Goal: Task Accomplishment & Management: Use online tool/utility

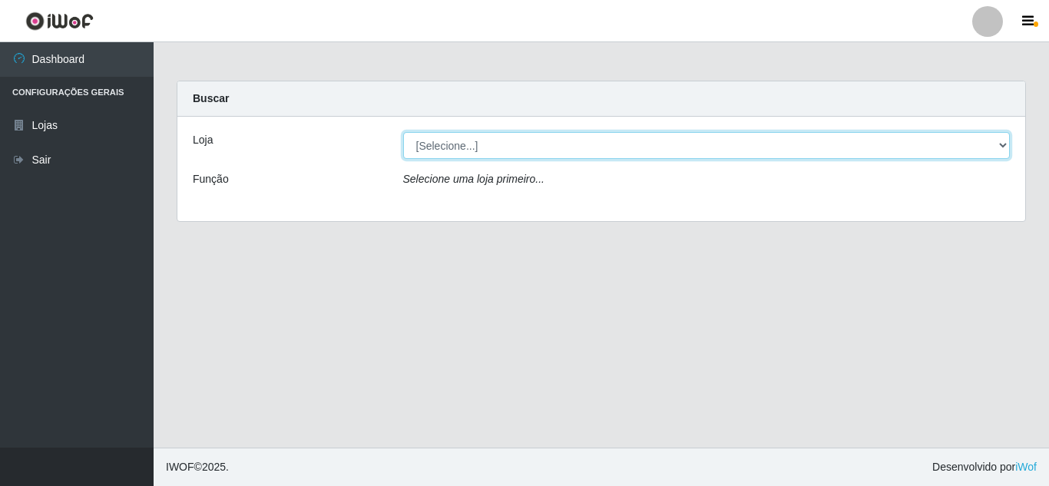
click at [488, 147] on select "[Selecione...] Queiroz Atacadão - [GEOGRAPHIC_DATA]" at bounding box center [707, 145] width 608 height 27
select select "225"
click at [403, 132] on select "[Selecione...] Queiroz Atacadão - [GEOGRAPHIC_DATA]" at bounding box center [707, 145] width 608 height 27
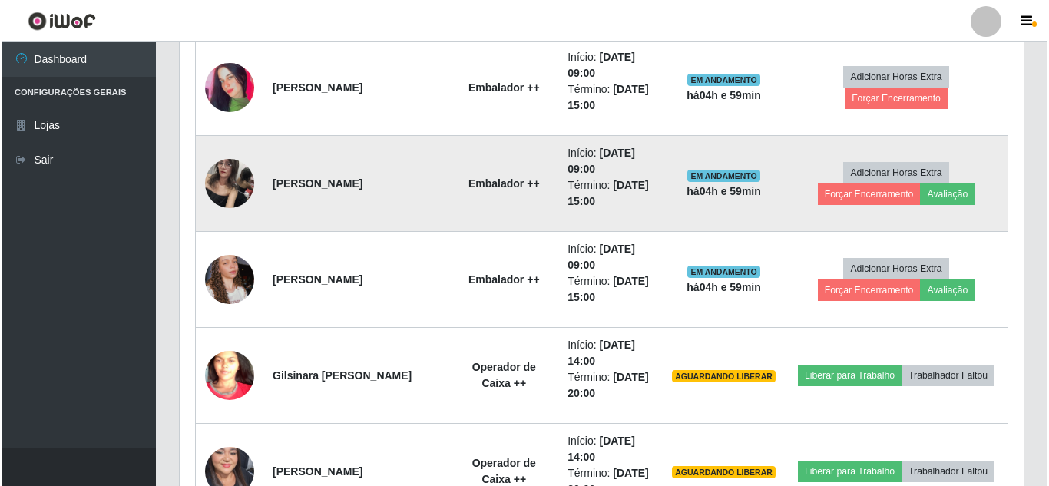
scroll to position [1460, 0]
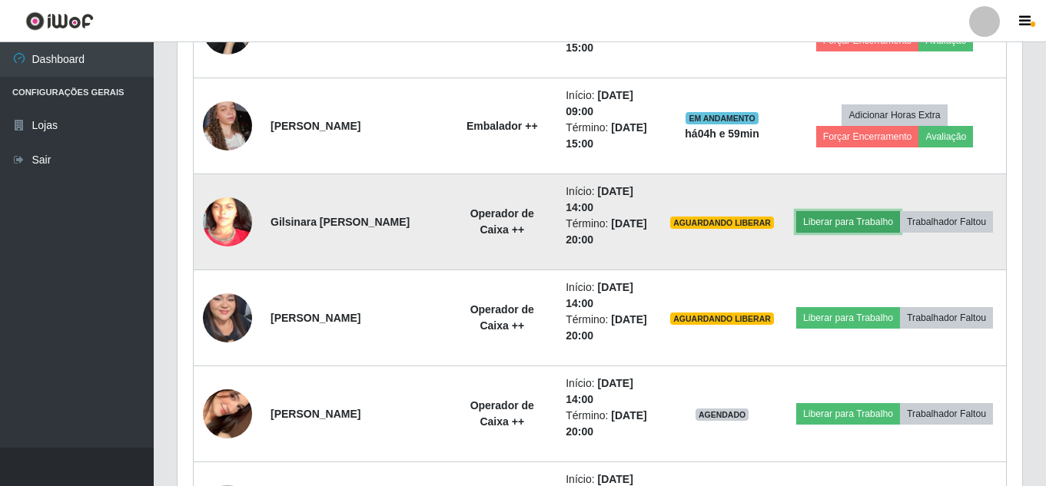
click at [900, 211] on button "Liberar para Trabalho" at bounding box center [848, 222] width 104 height 22
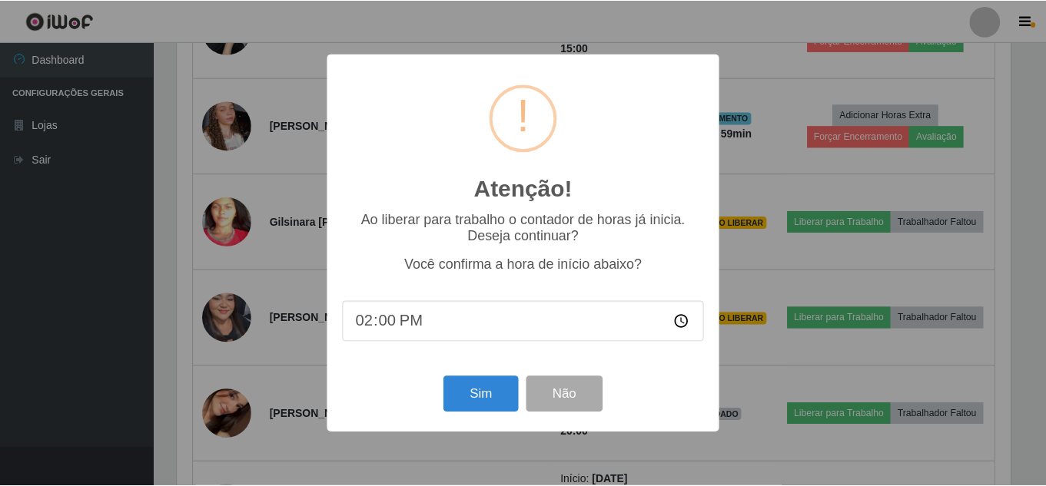
scroll to position [319, 837]
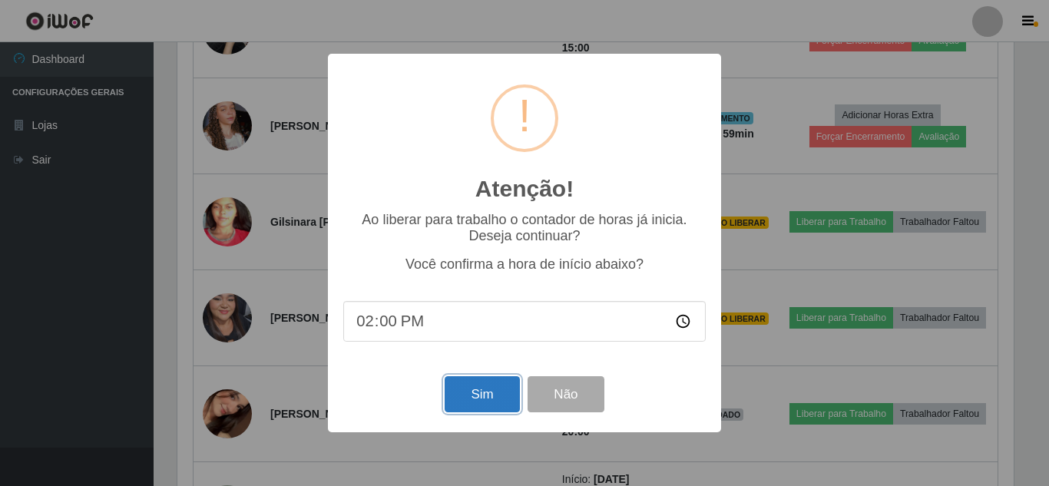
click at [487, 398] on button "Sim" at bounding box center [482, 394] width 75 height 36
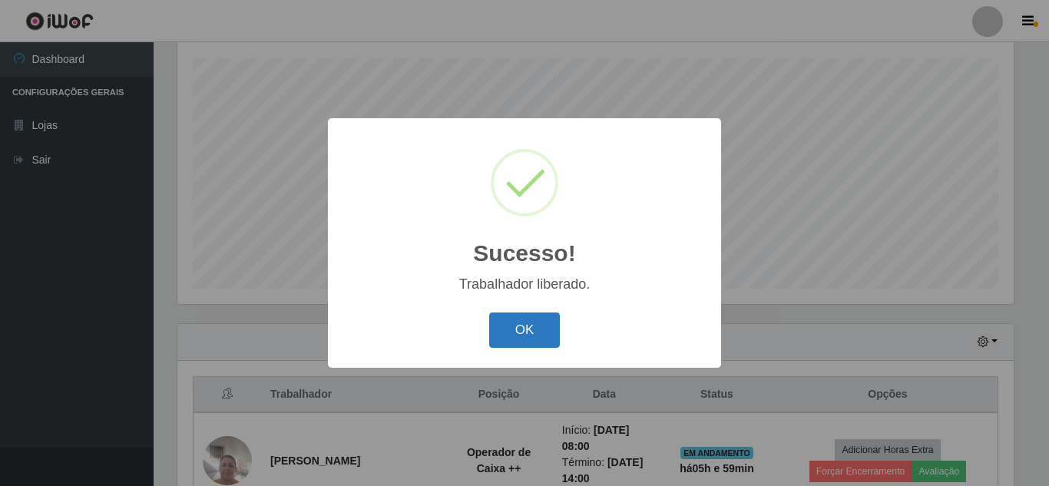
click at [522, 331] on button "OK" at bounding box center [524, 331] width 71 height 36
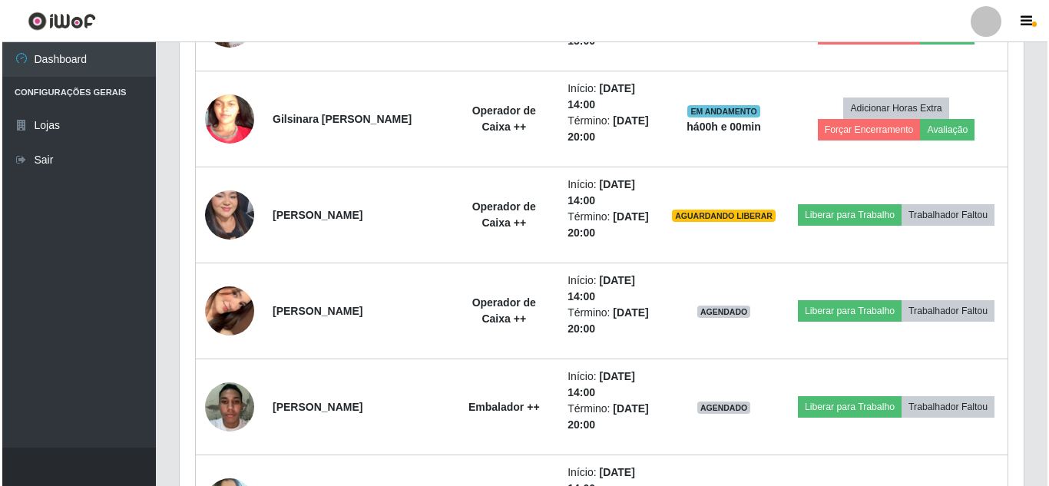
scroll to position [1567, 0]
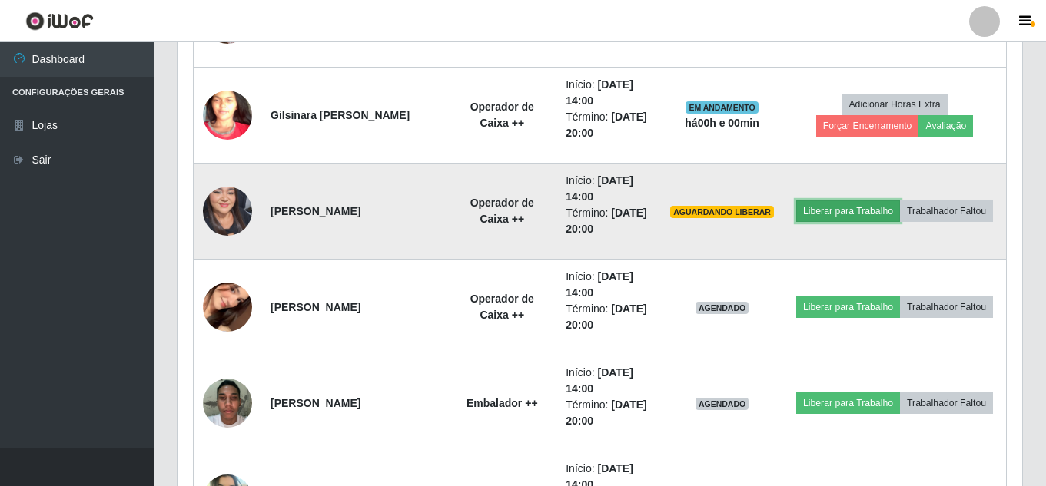
click at [872, 201] on button "Liberar para Trabalho" at bounding box center [848, 212] width 104 height 22
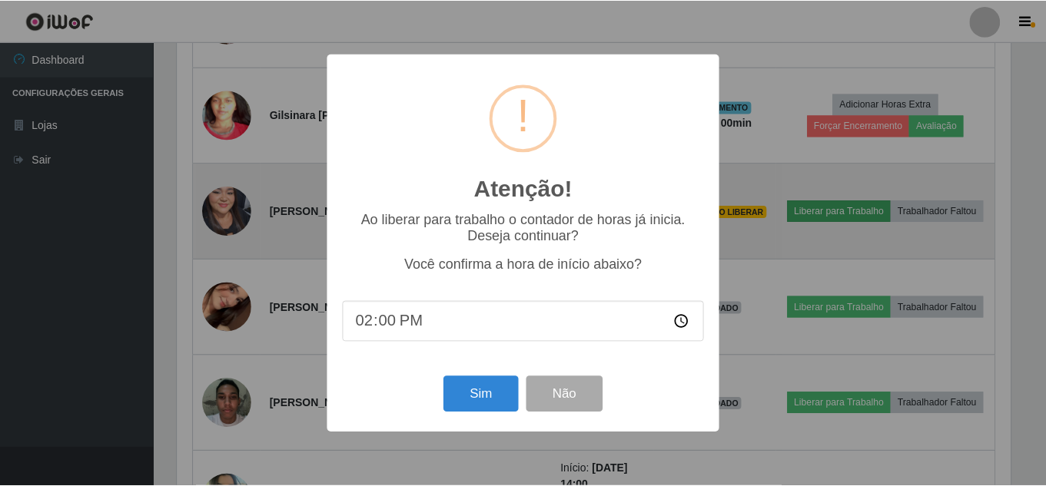
scroll to position [319, 837]
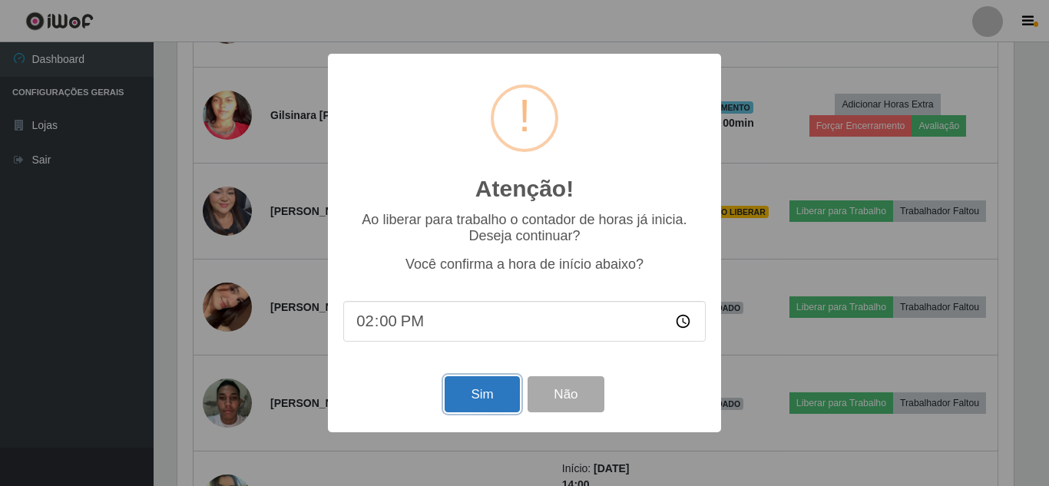
click at [482, 400] on button "Sim" at bounding box center [482, 394] width 75 height 36
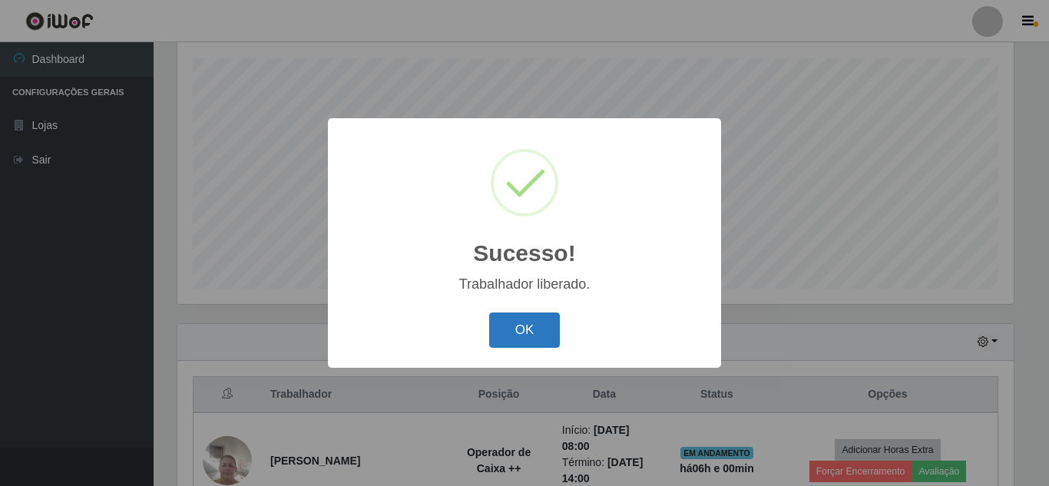
click at [509, 321] on button "OK" at bounding box center [524, 331] width 71 height 36
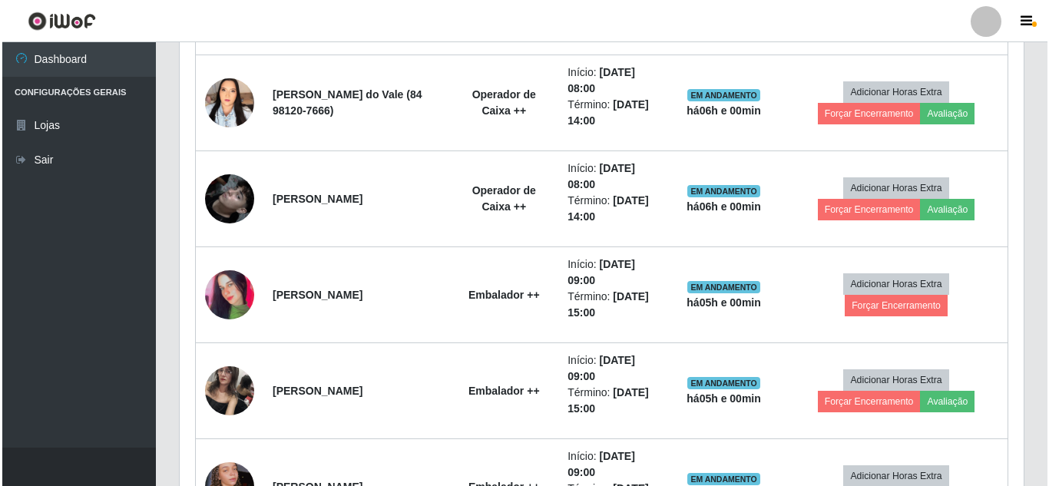
scroll to position [1106, 0]
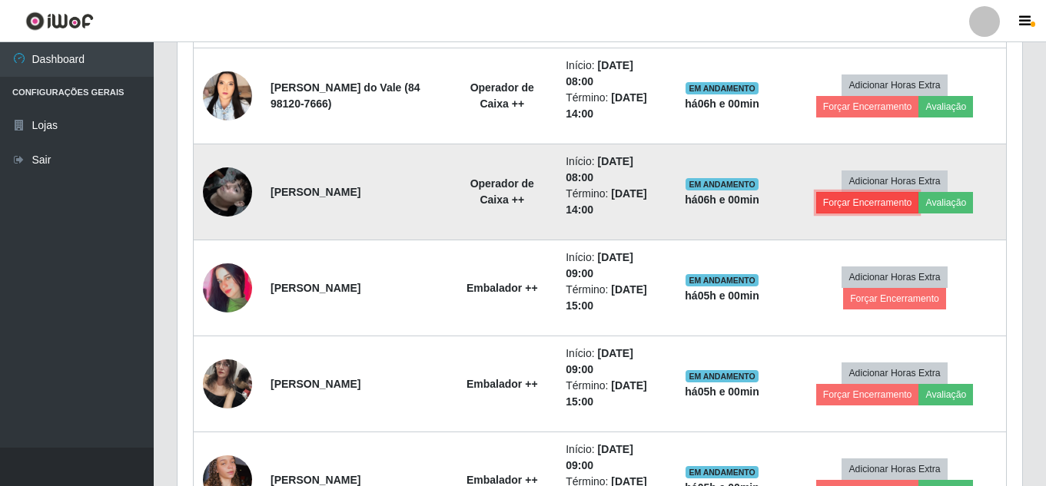
click at [867, 207] on button "Forçar Encerramento" at bounding box center [867, 203] width 103 height 22
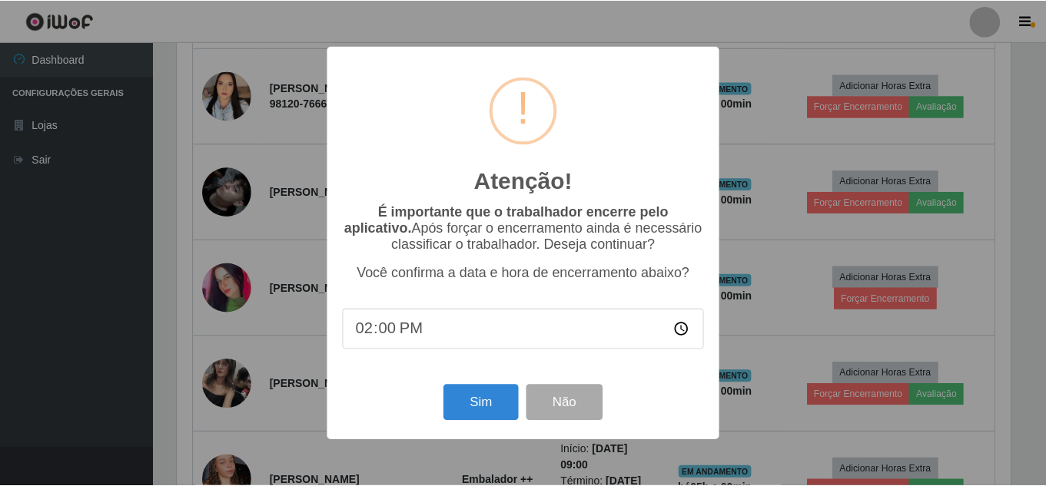
scroll to position [319, 837]
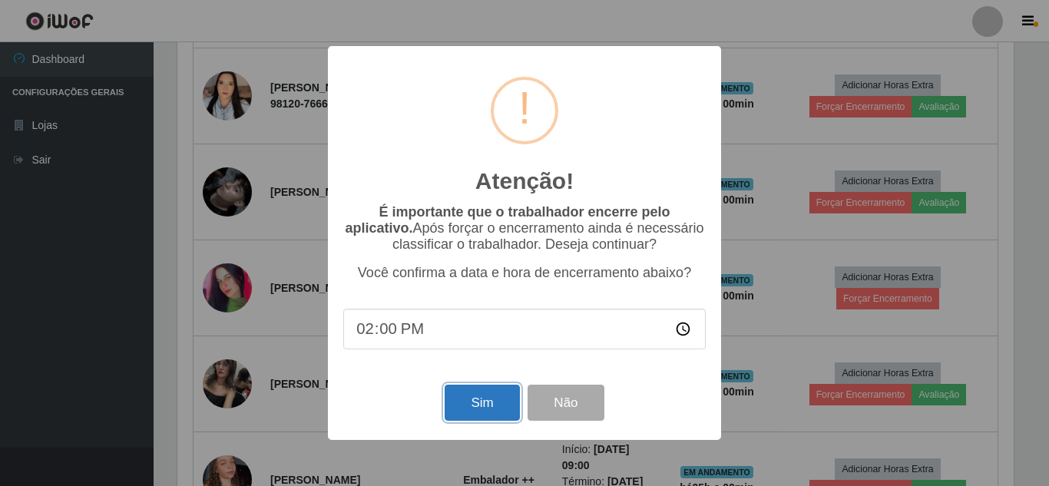
click at [505, 404] on button "Sim" at bounding box center [482, 403] width 75 height 36
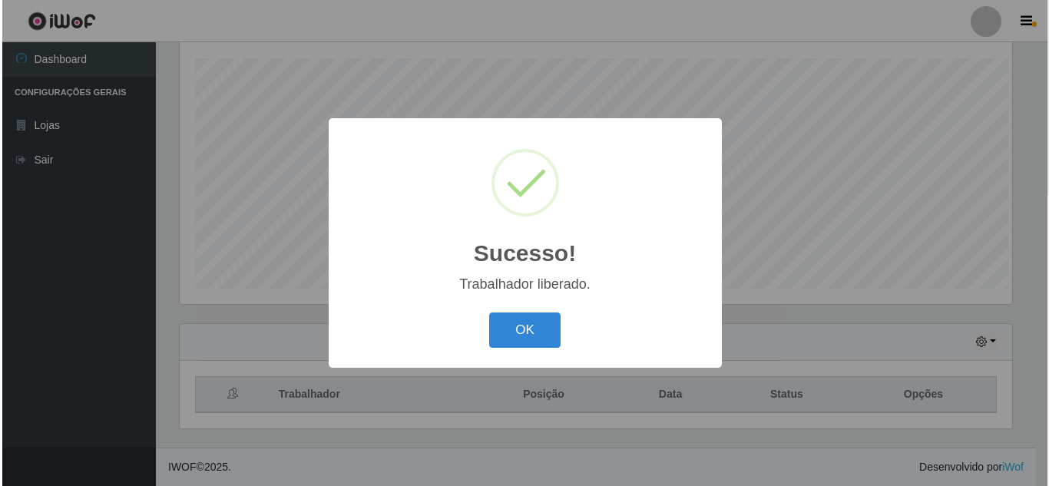
scroll to position [0, 0]
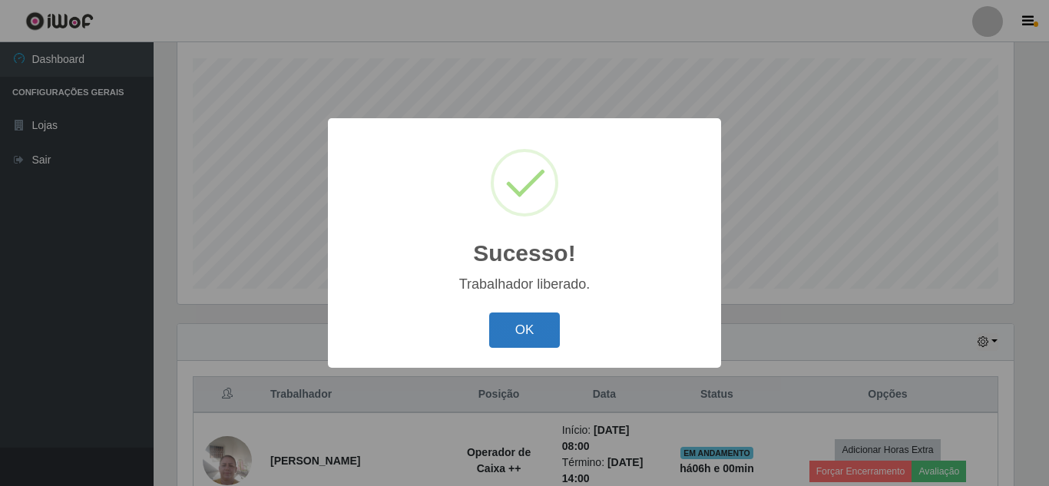
click at [527, 326] on button "OK" at bounding box center [524, 331] width 71 height 36
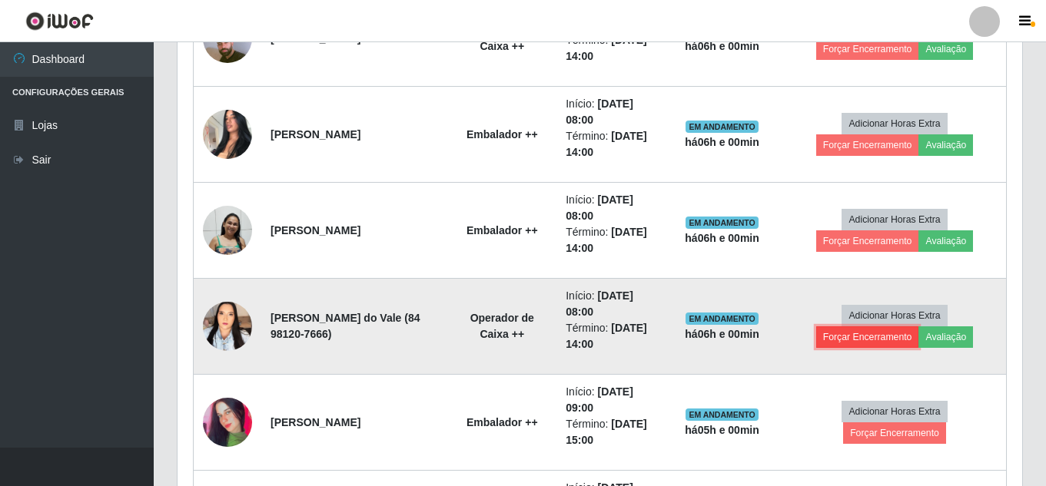
click at [867, 333] on button "Forçar Encerramento" at bounding box center [867, 338] width 103 height 22
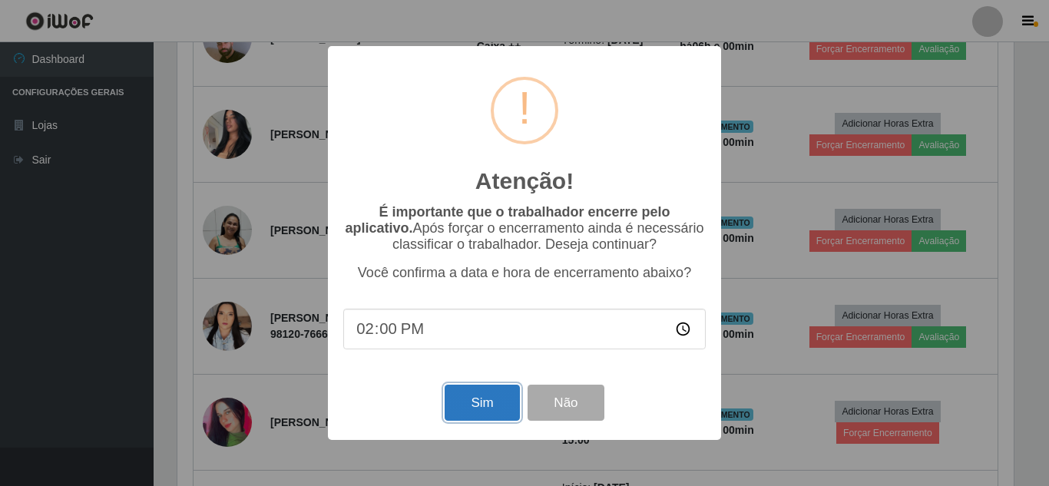
click at [477, 407] on button "Sim" at bounding box center [482, 403] width 75 height 36
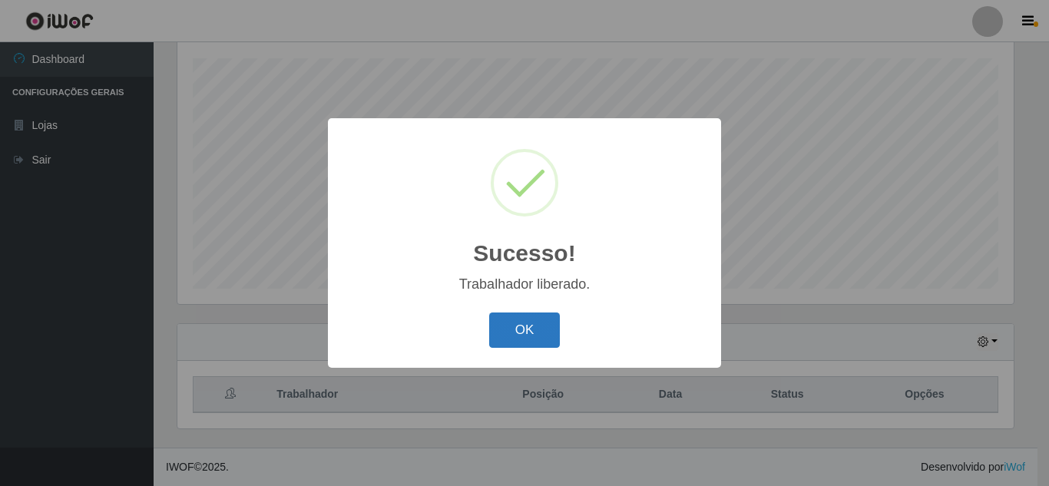
click at [539, 325] on button "OK" at bounding box center [524, 331] width 71 height 36
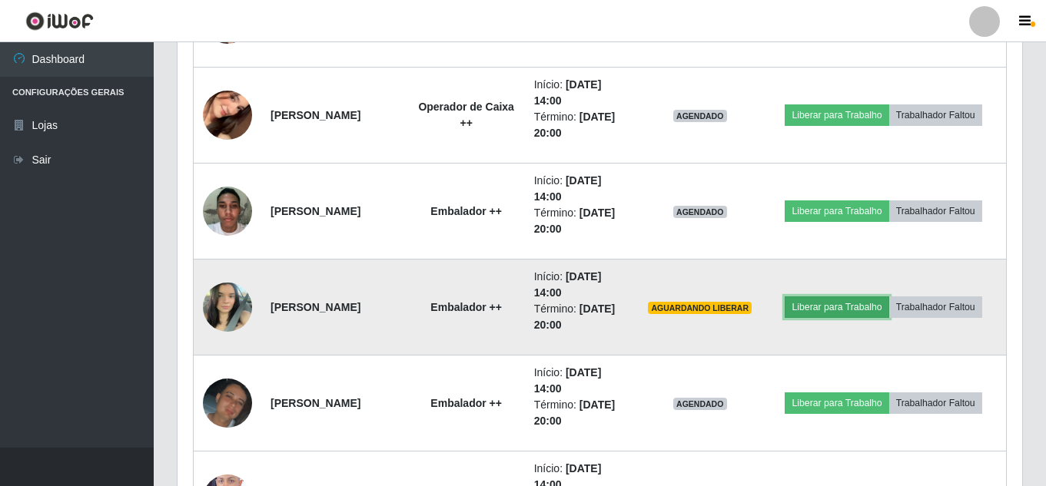
click at [852, 300] on button "Liberar para Trabalho" at bounding box center [836, 308] width 104 height 22
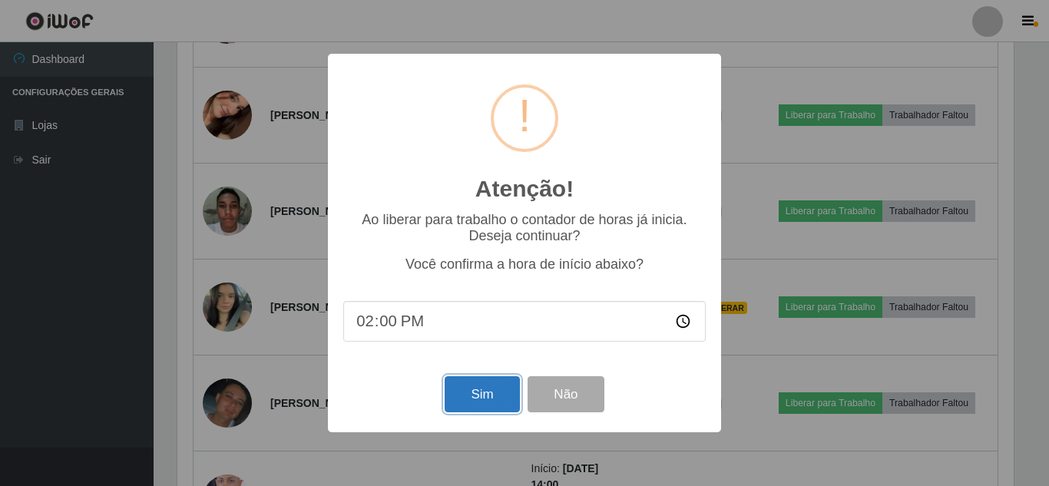
click at [472, 391] on button "Sim" at bounding box center [482, 394] width 75 height 36
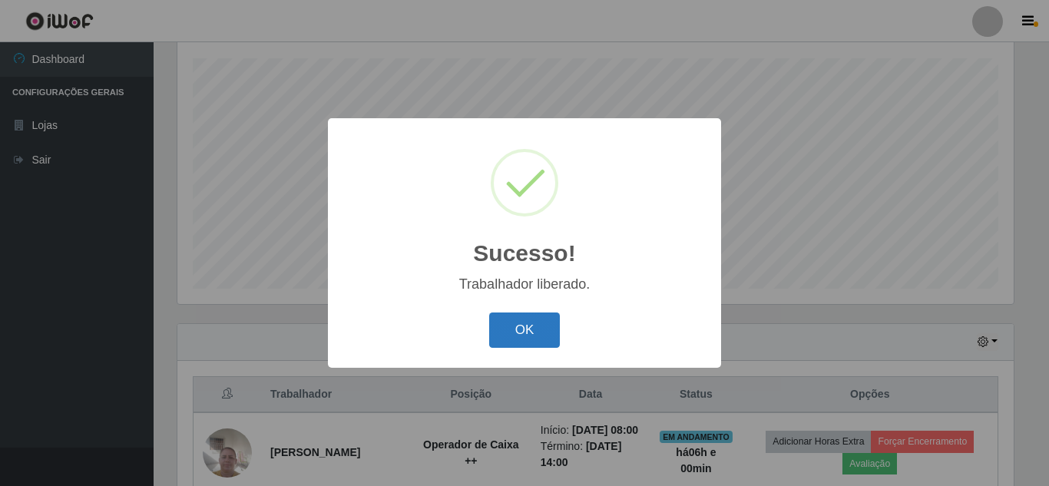
click at [523, 335] on button "OK" at bounding box center [524, 331] width 71 height 36
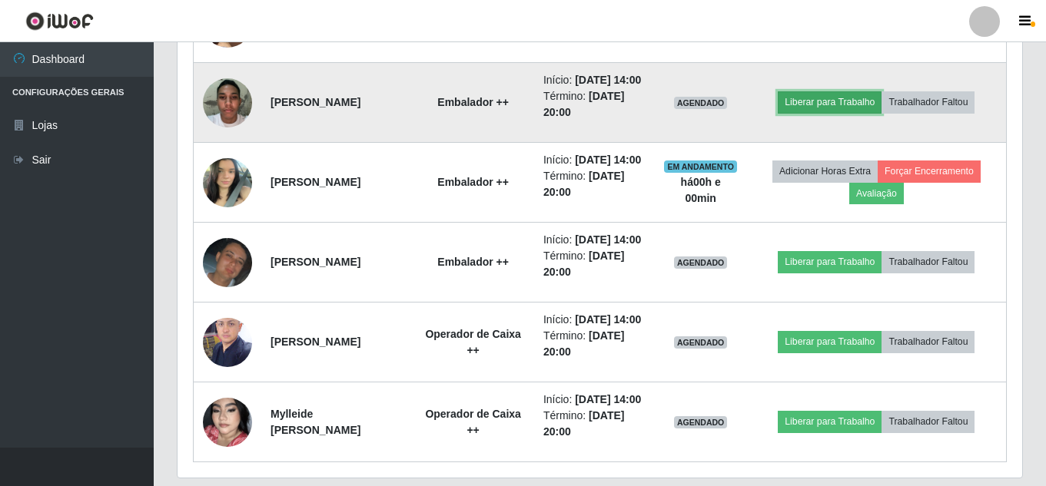
click at [844, 113] on button "Liberar para Trabalho" at bounding box center [830, 102] width 104 height 22
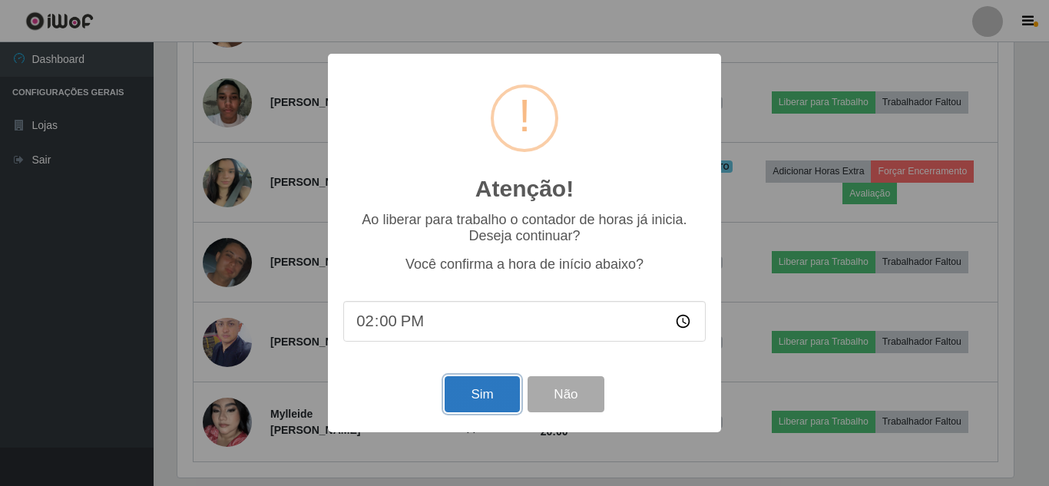
click at [469, 392] on button "Sim" at bounding box center [482, 394] width 75 height 36
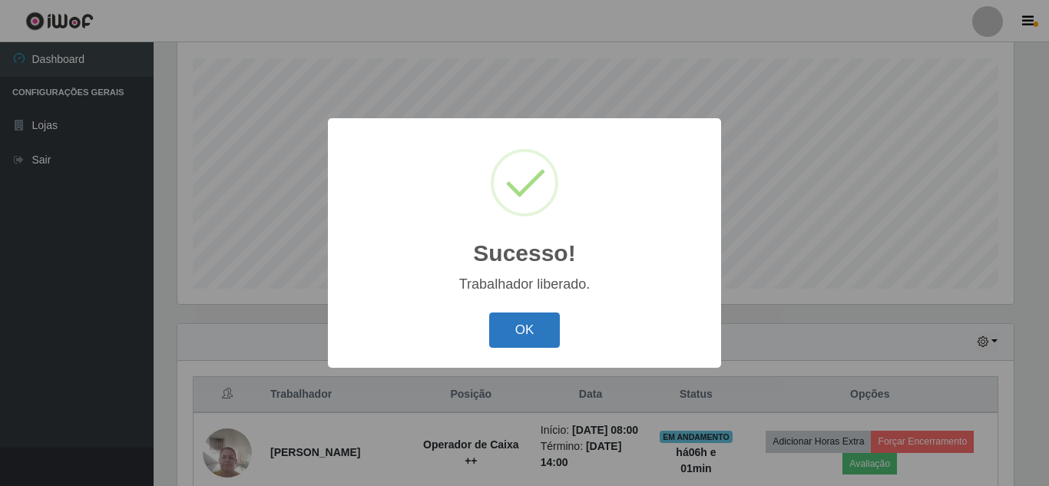
click at [540, 323] on button "OK" at bounding box center [524, 331] width 71 height 36
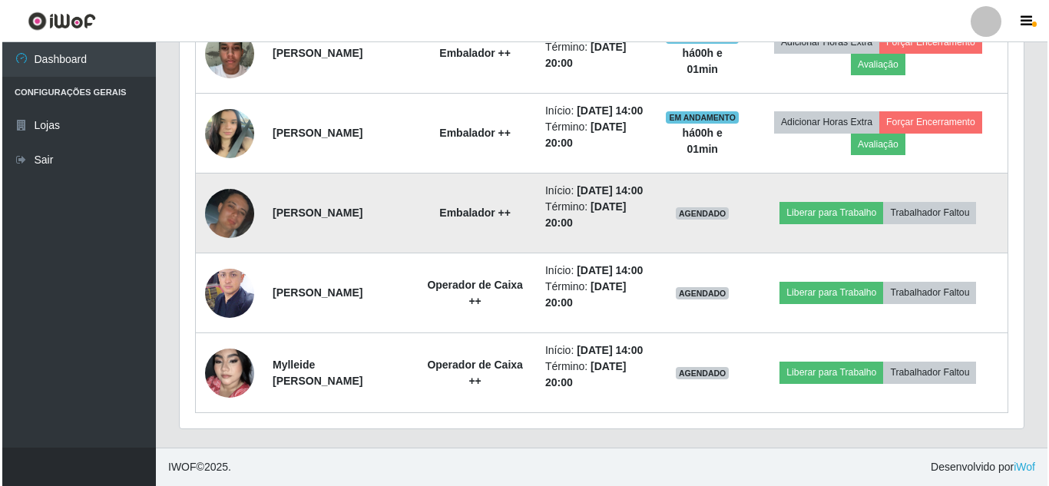
scroll to position [1797, 0]
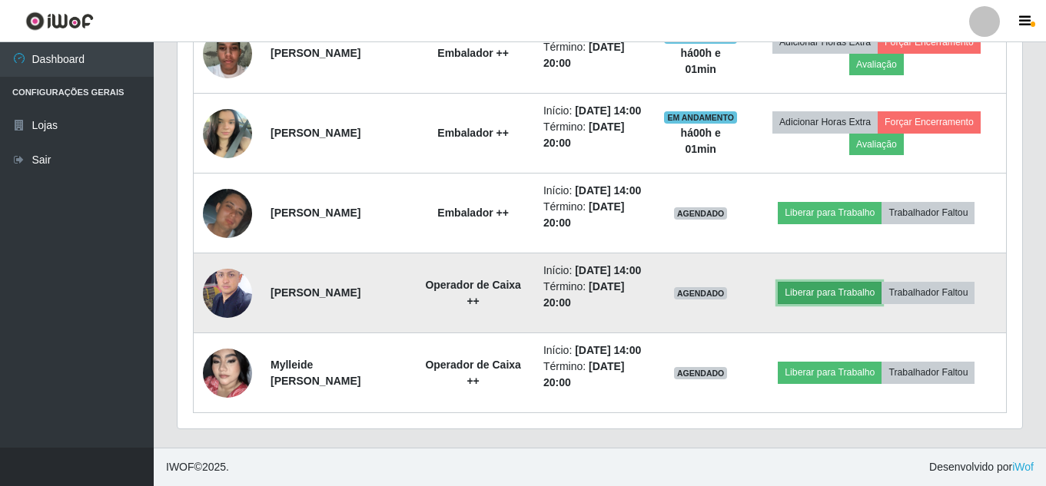
click at [808, 282] on button "Liberar para Trabalho" at bounding box center [830, 293] width 104 height 22
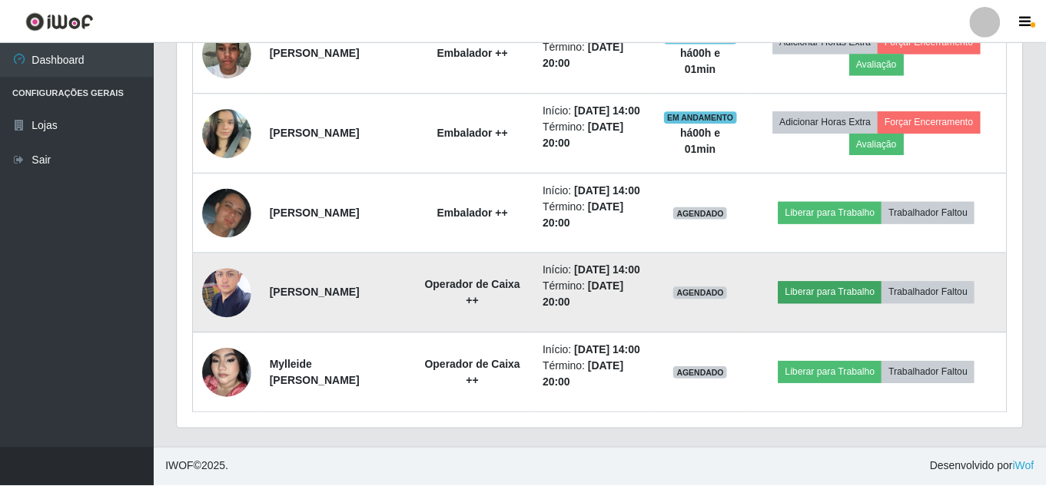
scroll to position [319, 837]
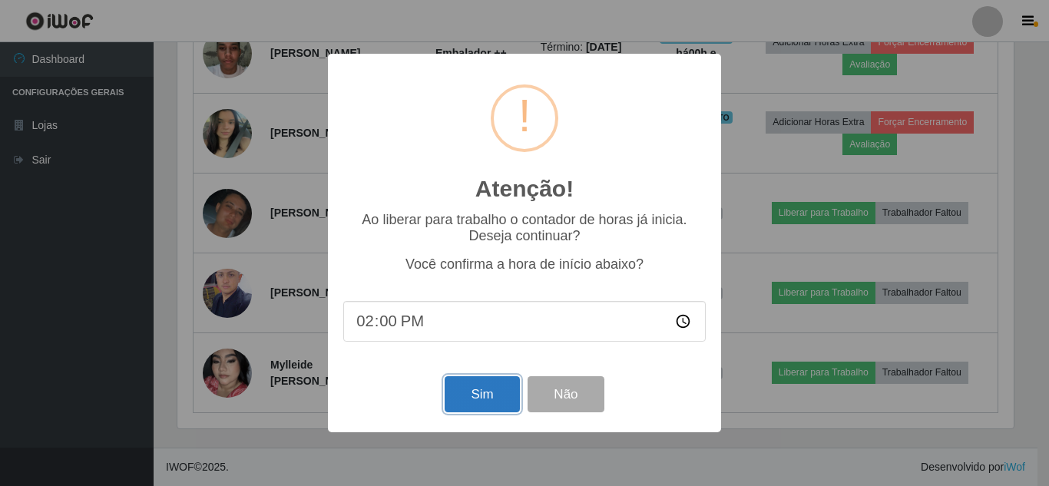
click at [487, 407] on button "Sim" at bounding box center [482, 394] width 75 height 36
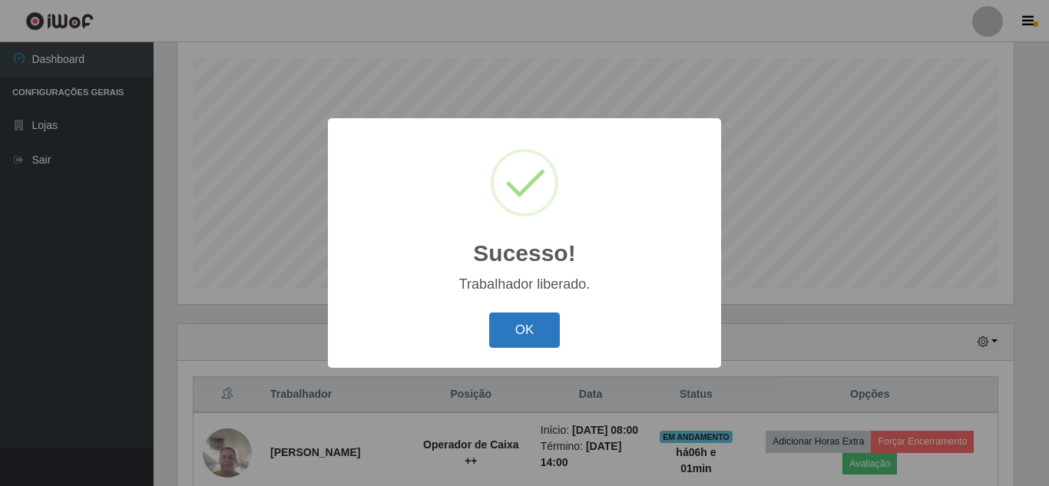
click at [522, 332] on button "OK" at bounding box center [524, 331] width 71 height 36
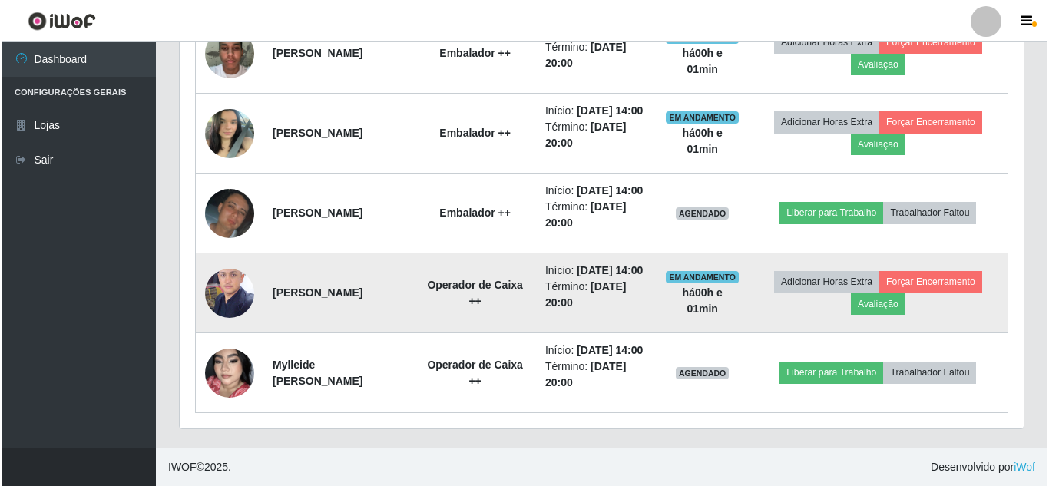
scroll to position [1797, 0]
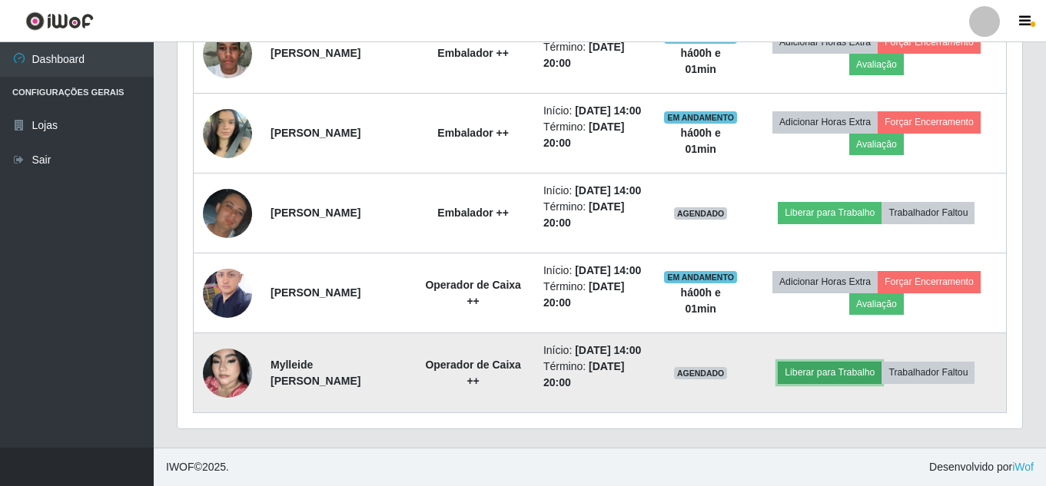
click at [857, 362] on button "Liberar para Trabalho" at bounding box center [830, 373] width 104 height 22
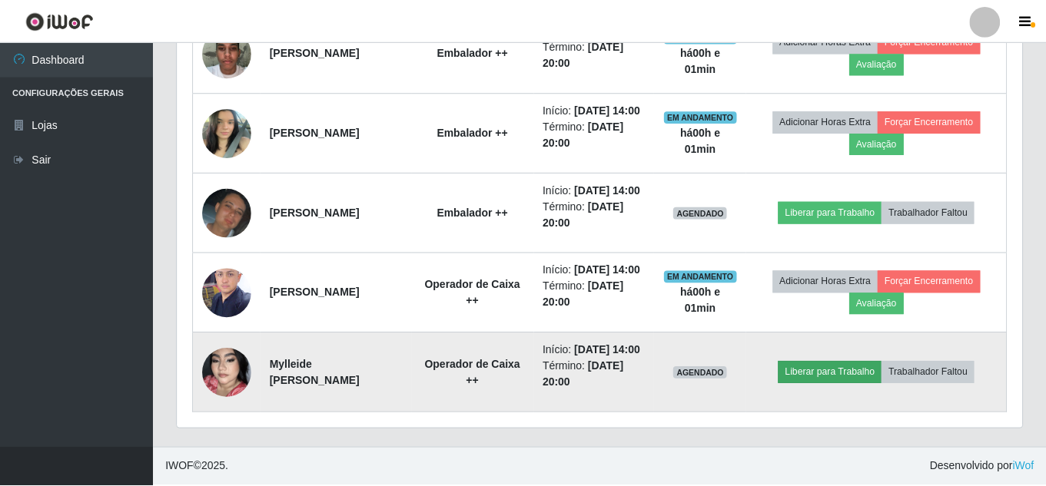
scroll to position [319, 837]
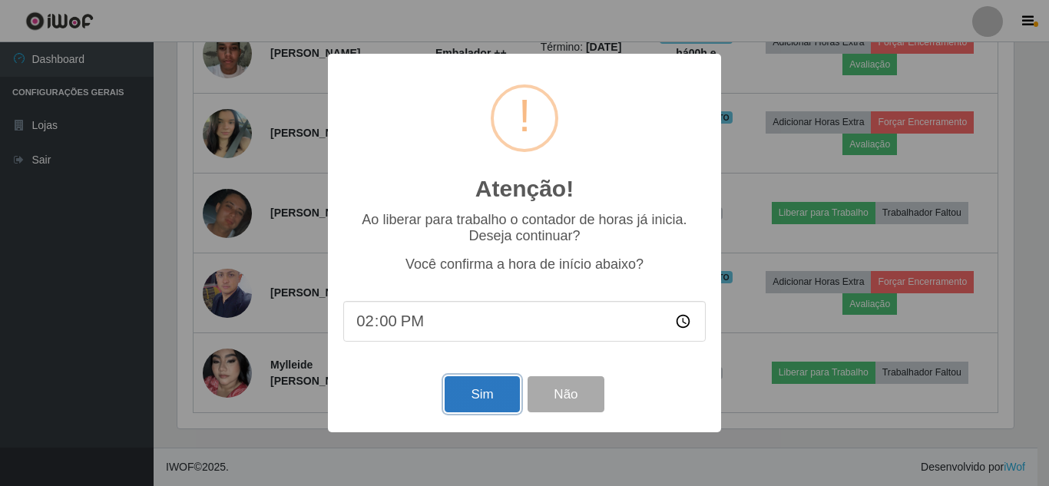
click at [476, 406] on button "Sim" at bounding box center [482, 394] width 75 height 36
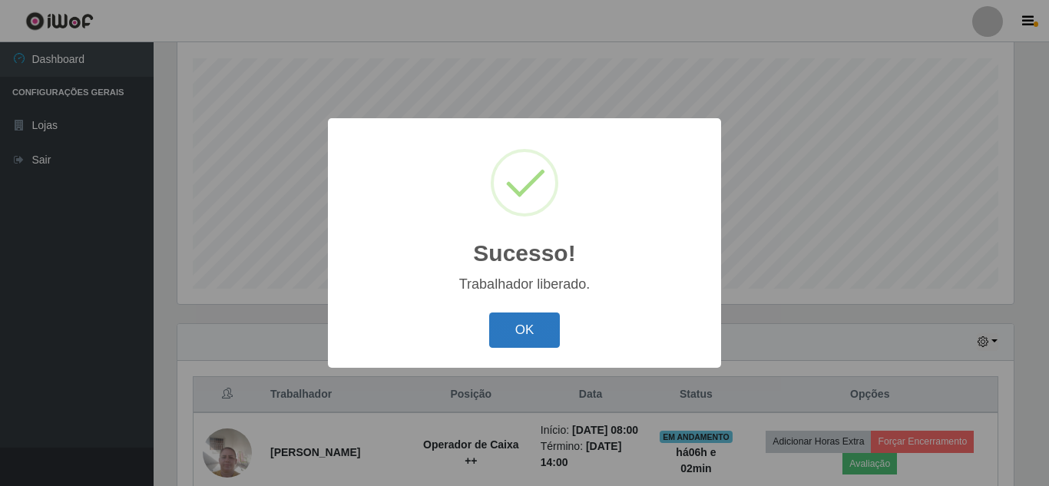
click at [521, 326] on button "OK" at bounding box center [524, 331] width 71 height 36
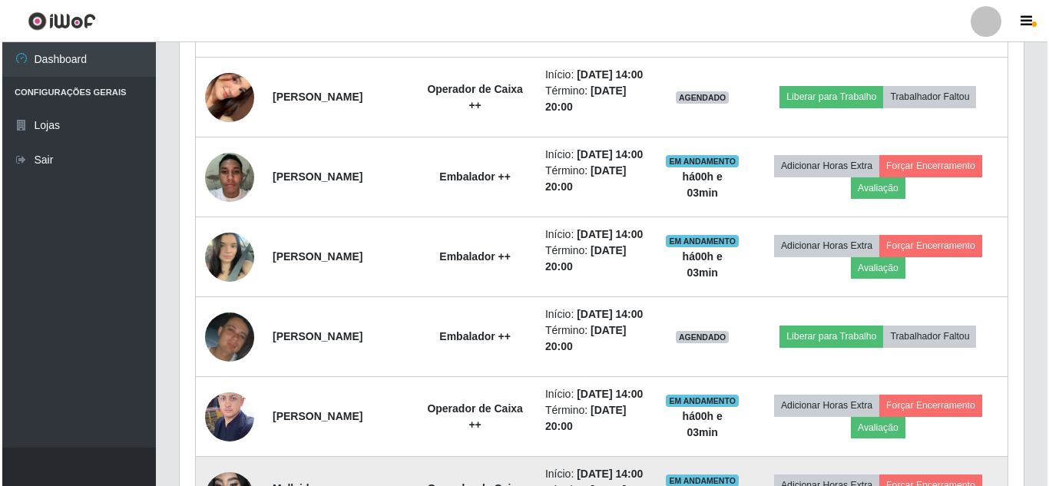
scroll to position [1413, 0]
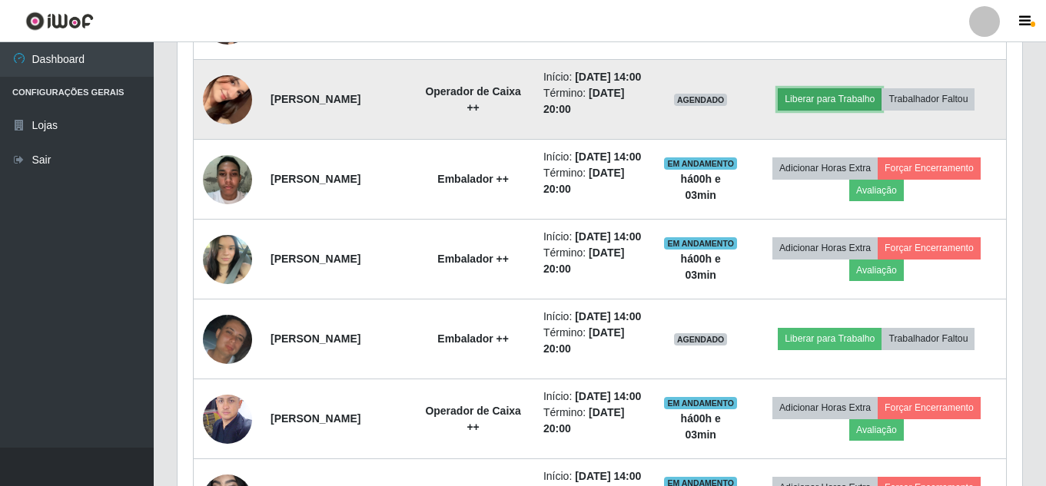
click at [818, 110] on button "Liberar para Trabalho" at bounding box center [830, 99] width 104 height 22
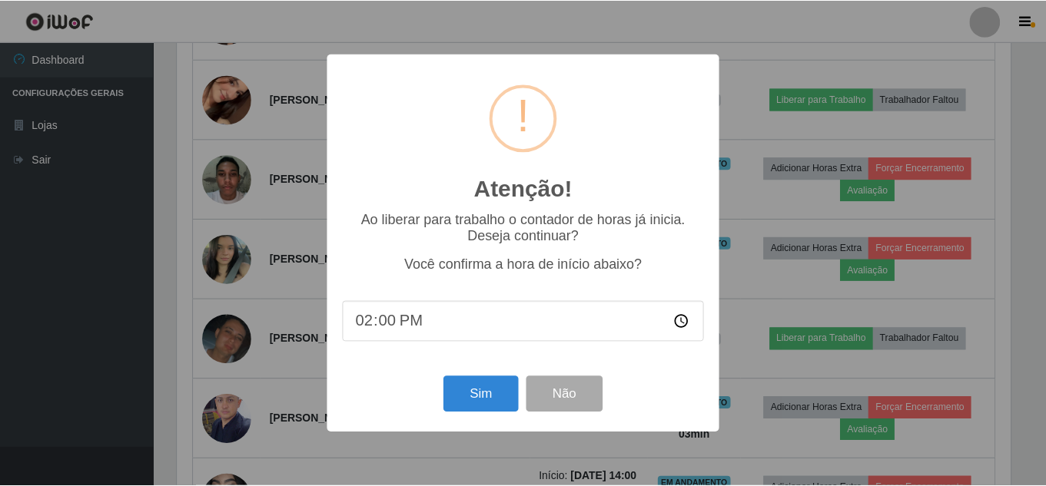
scroll to position [319, 837]
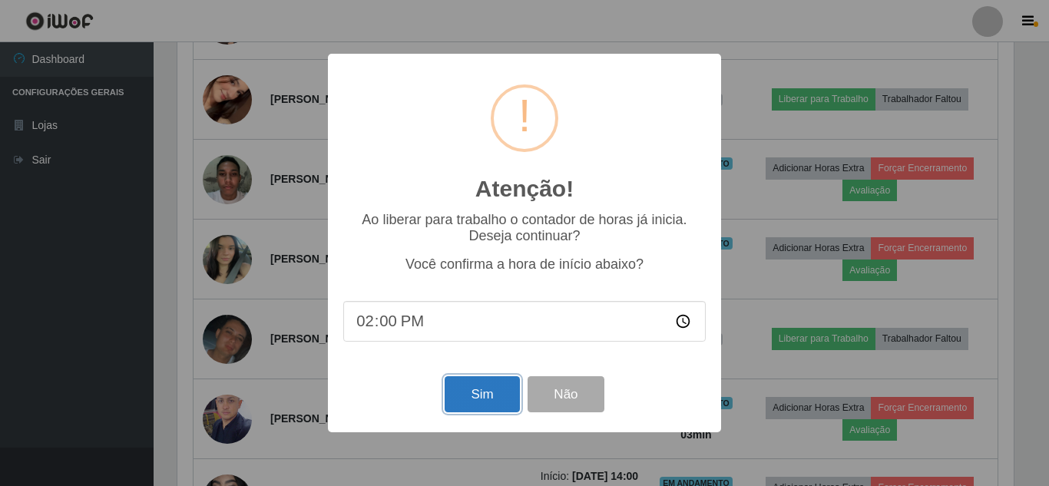
click at [477, 400] on button "Sim" at bounding box center [482, 394] width 75 height 36
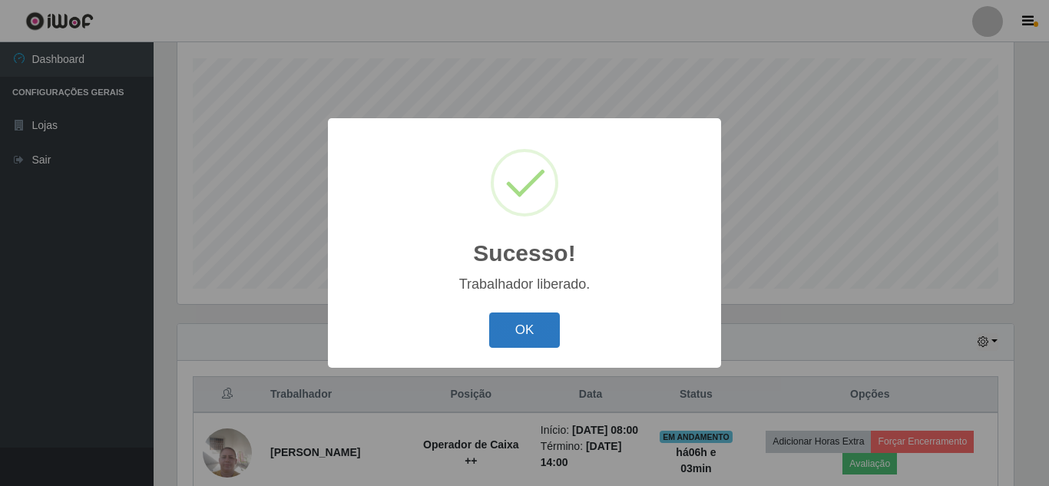
click at [512, 333] on button "OK" at bounding box center [524, 331] width 71 height 36
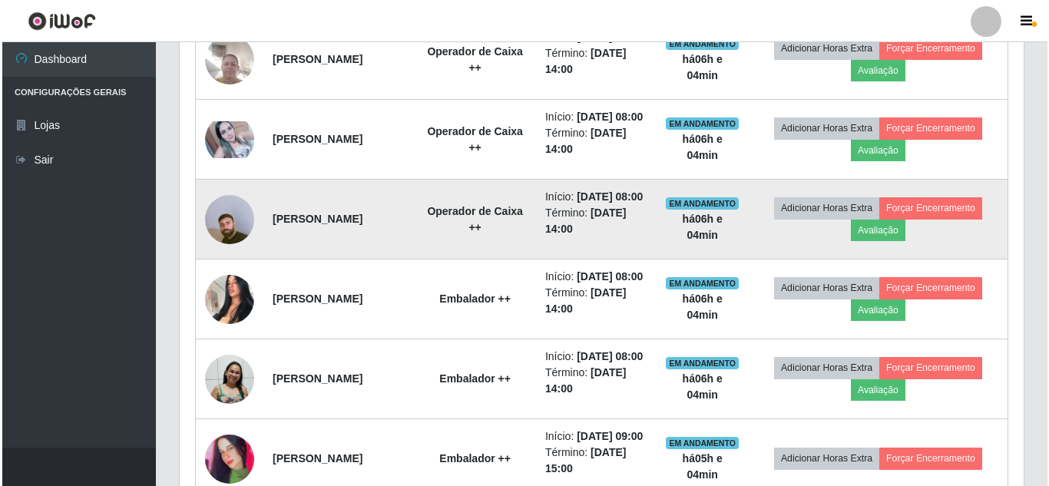
scroll to position [721, 0]
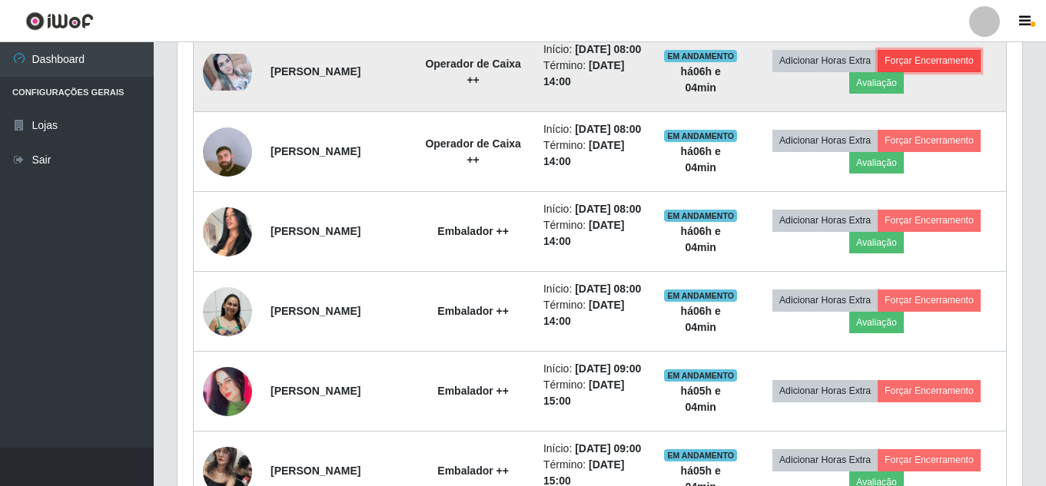
click at [953, 71] on button "Forçar Encerramento" at bounding box center [928, 61] width 103 height 22
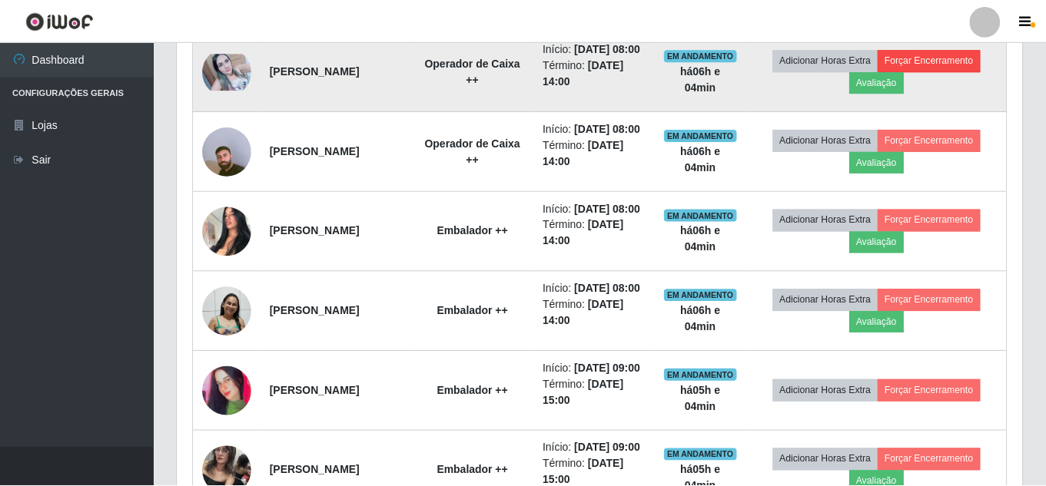
scroll to position [319, 837]
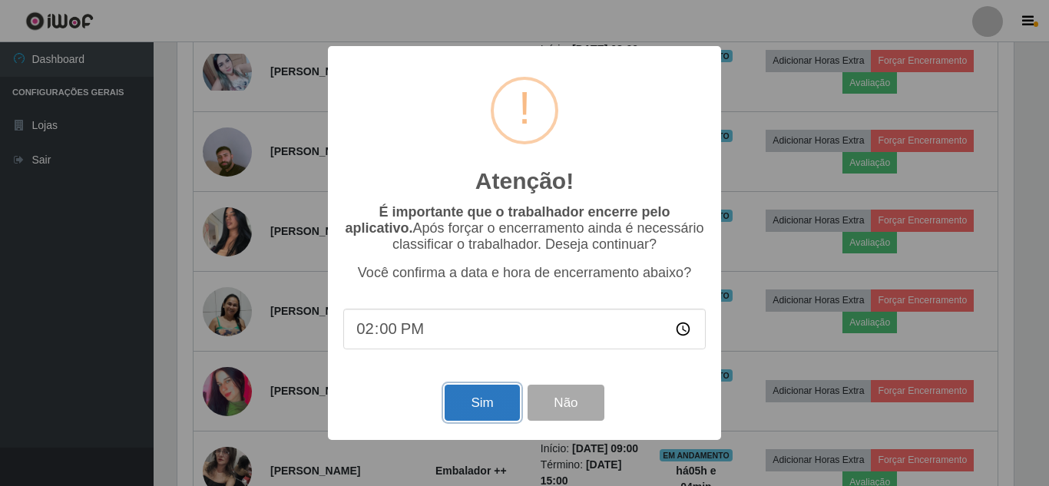
click at [488, 398] on button "Sim" at bounding box center [482, 403] width 75 height 36
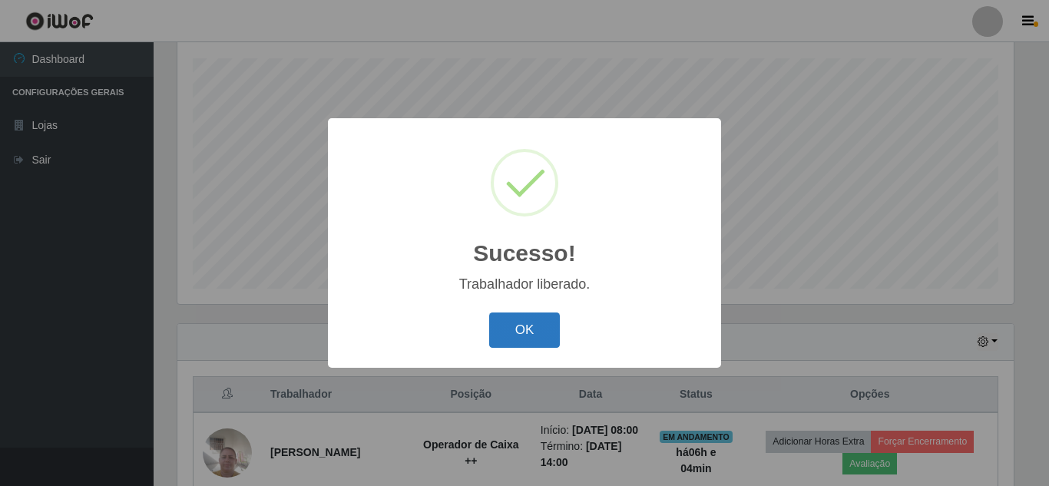
click at [517, 327] on button "OK" at bounding box center [524, 331] width 71 height 36
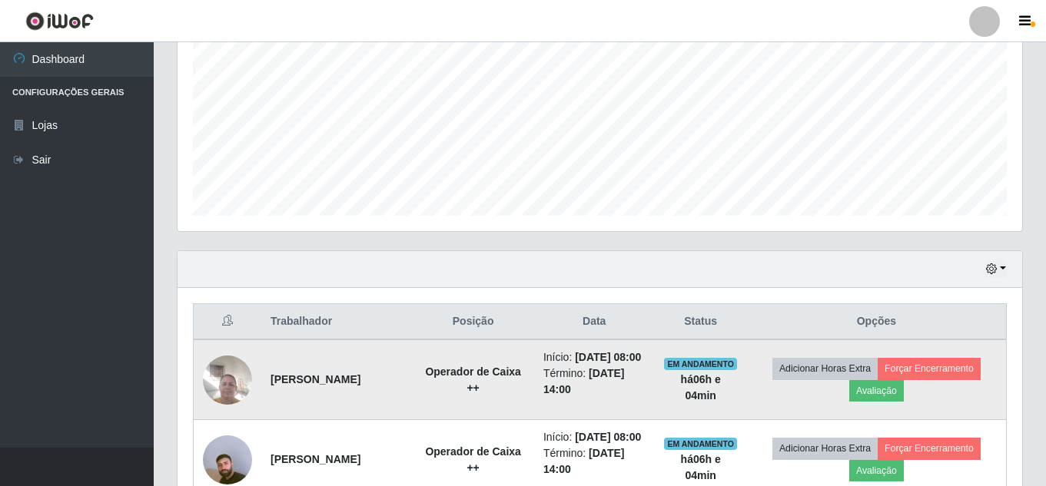
scroll to position [491, 0]
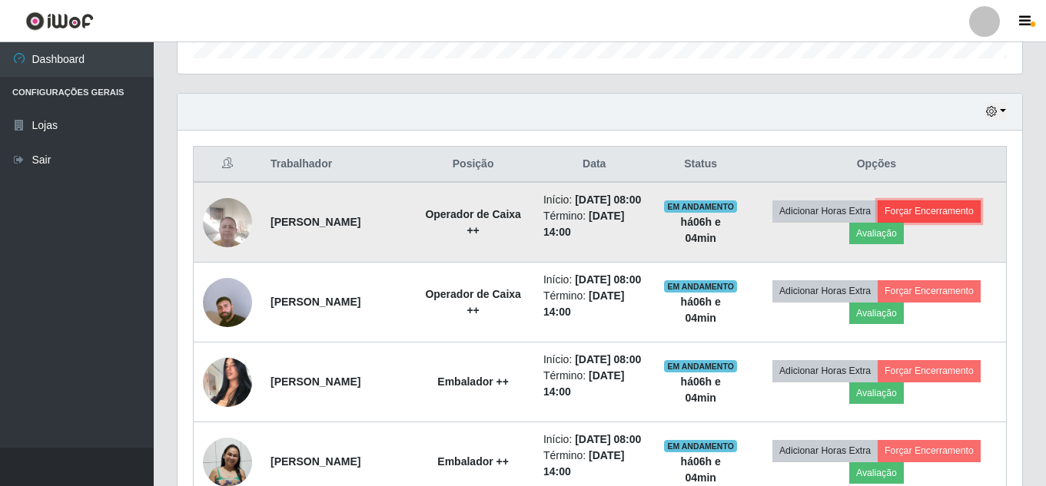
click at [953, 211] on button "Forçar Encerramento" at bounding box center [928, 212] width 103 height 22
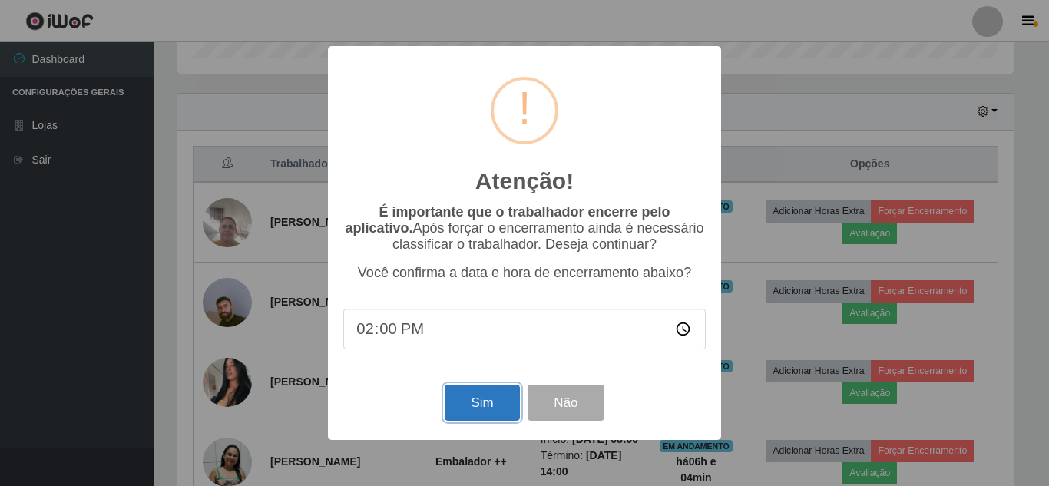
click at [480, 407] on button "Sim" at bounding box center [482, 403] width 75 height 36
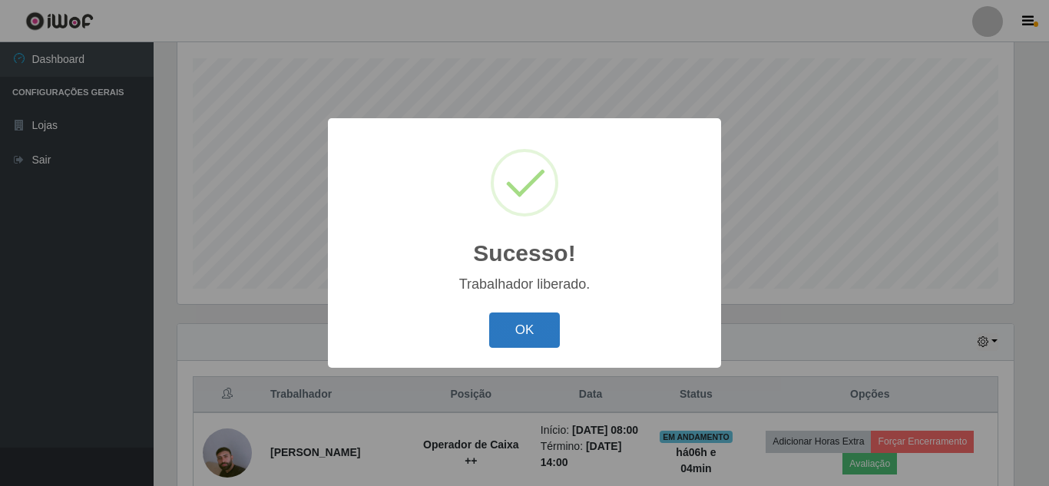
click at [524, 330] on button "OK" at bounding box center [524, 331] width 71 height 36
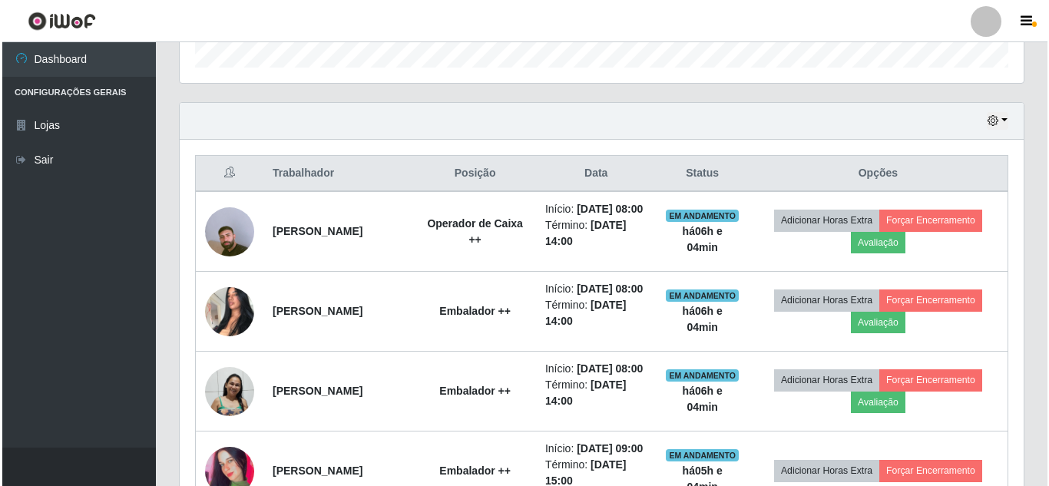
scroll to position [491, 0]
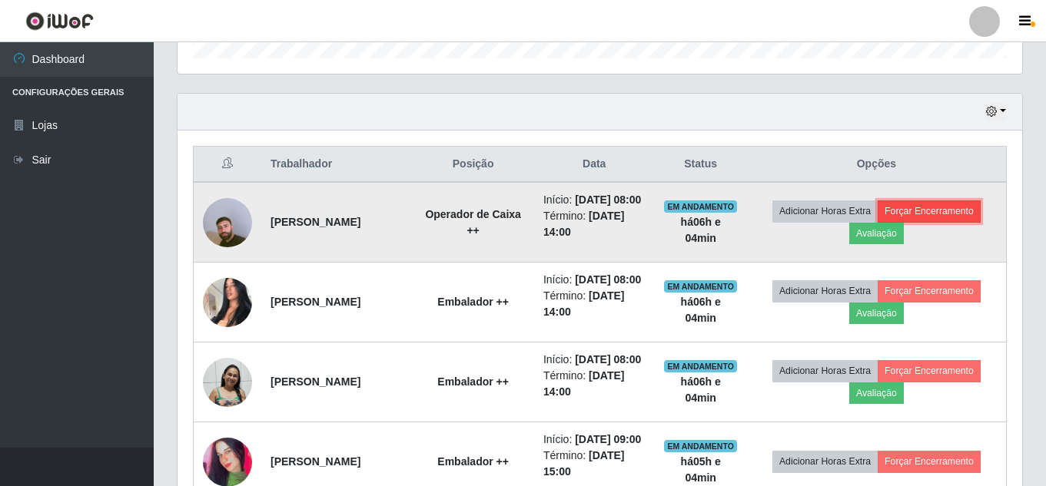
click at [944, 215] on button "Forçar Encerramento" at bounding box center [928, 212] width 103 height 22
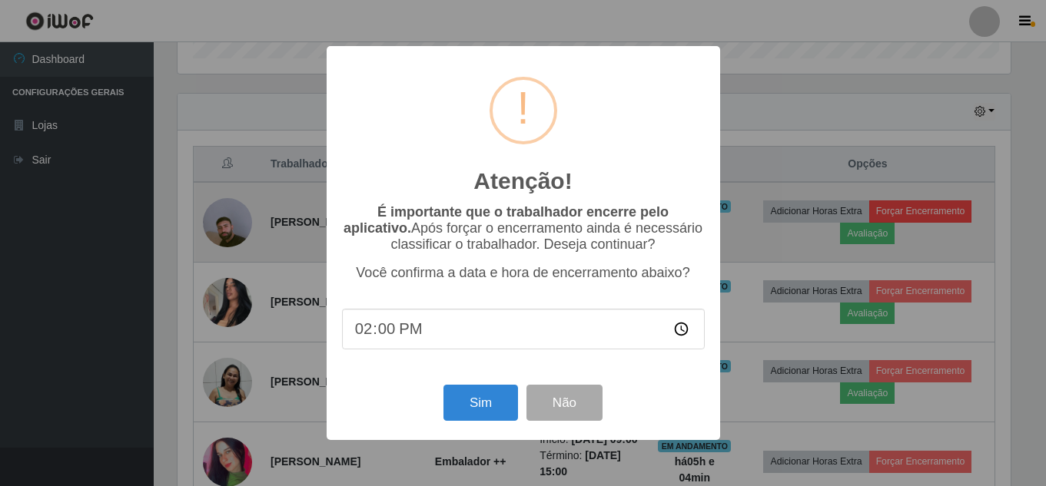
scroll to position [319, 837]
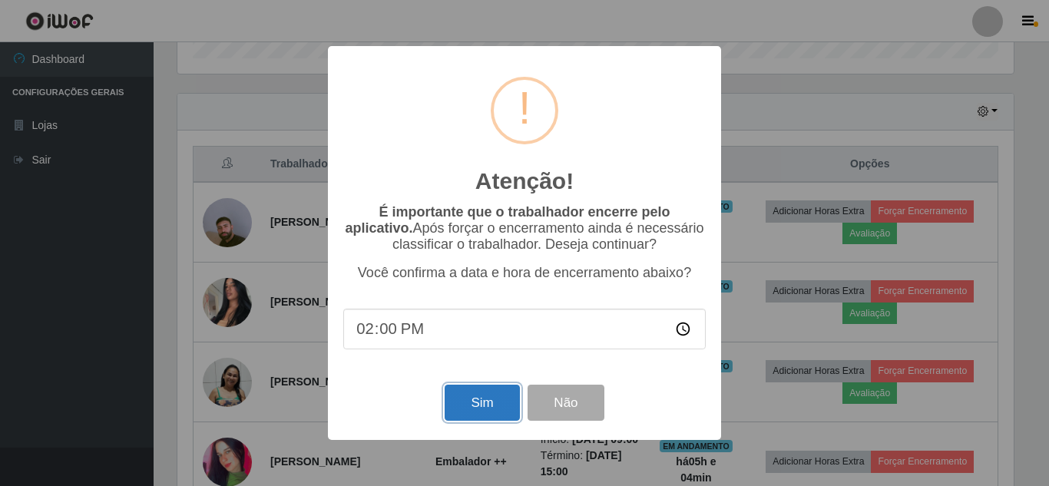
click at [490, 400] on button "Sim" at bounding box center [482, 403] width 75 height 36
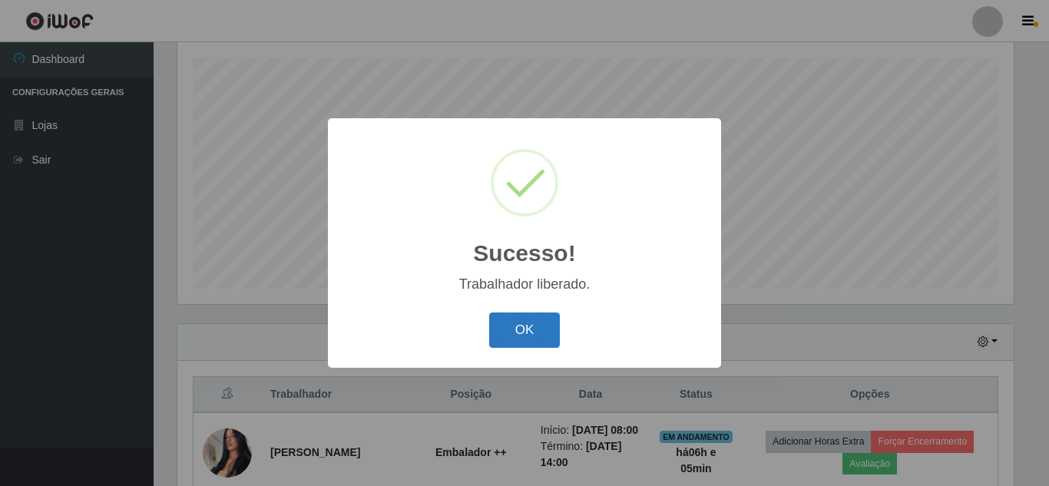
click at [541, 329] on button "OK" at bounding box center [524, 331] width 71 height 36
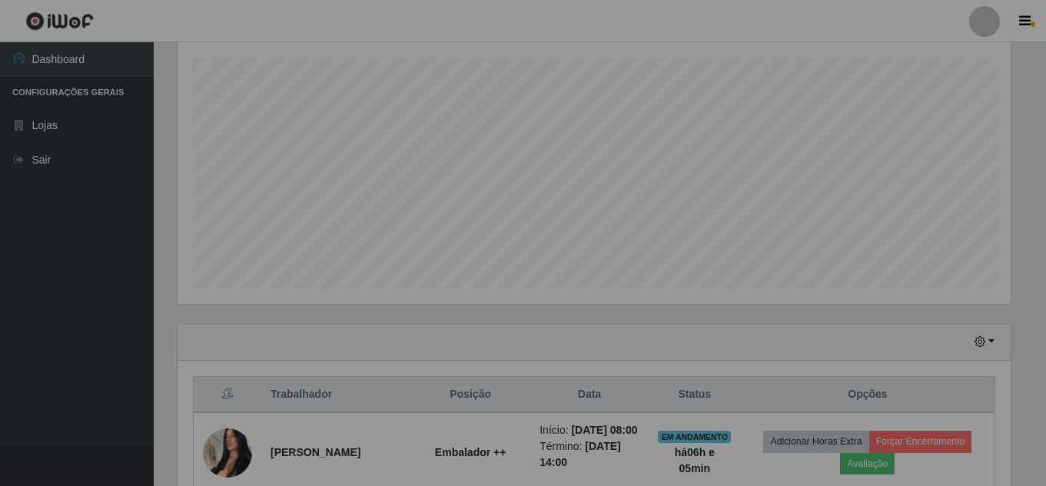
scroll to position [767973, 767447]
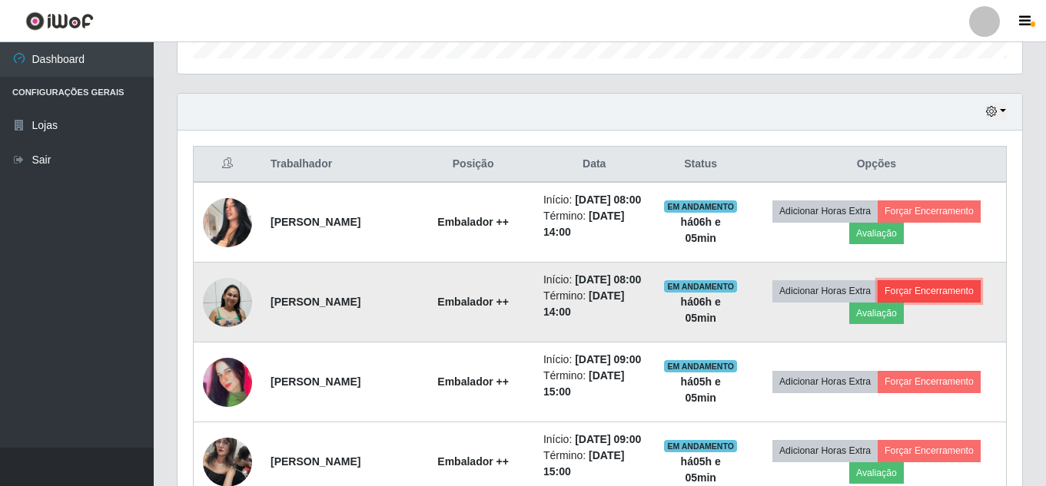
click at [940, 302] on button "Forçar Encerramento" at bounding box center [928, 291] width 103 height 22
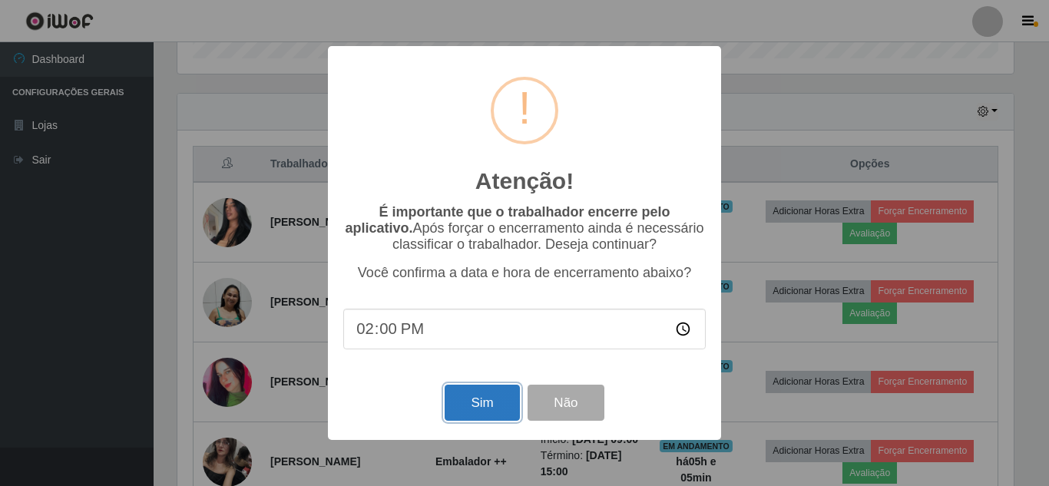
click at [465, 404] on button "Sim" at bounding box center [482, 403] width 75 height 36
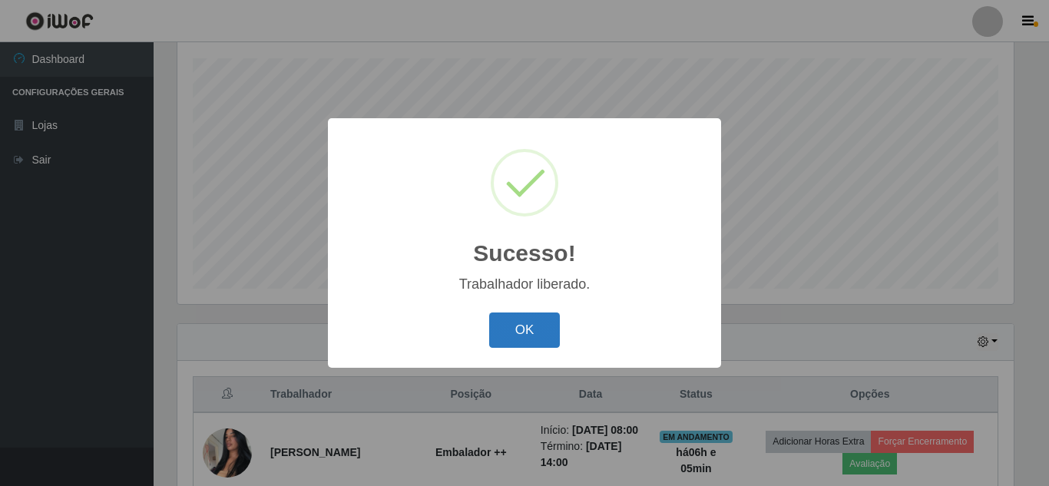
click at [524, 329] on button "OK" at bounding box center [524, 331] width 71 height 36
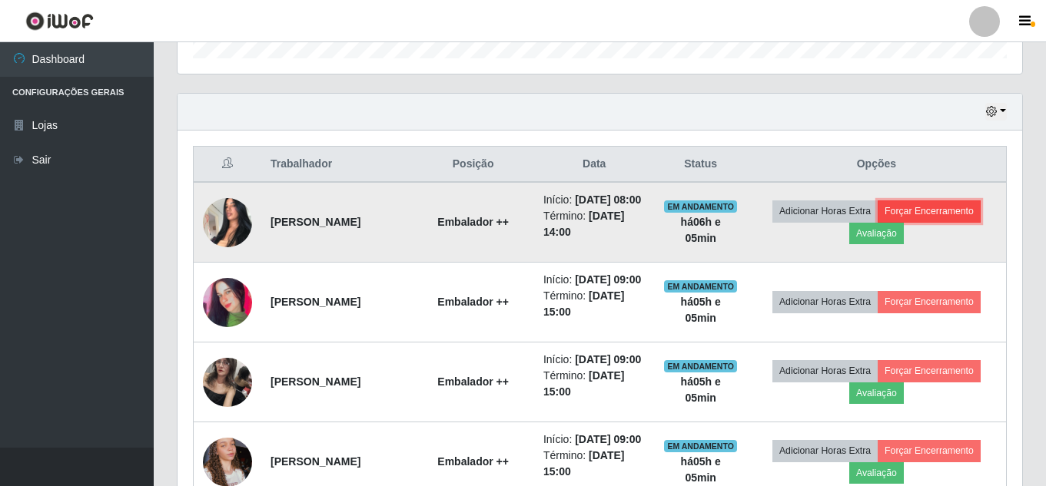
click at [937, 221] on button "Forçar Encerramento" at bounding box center [928, 212] width 103 height 22
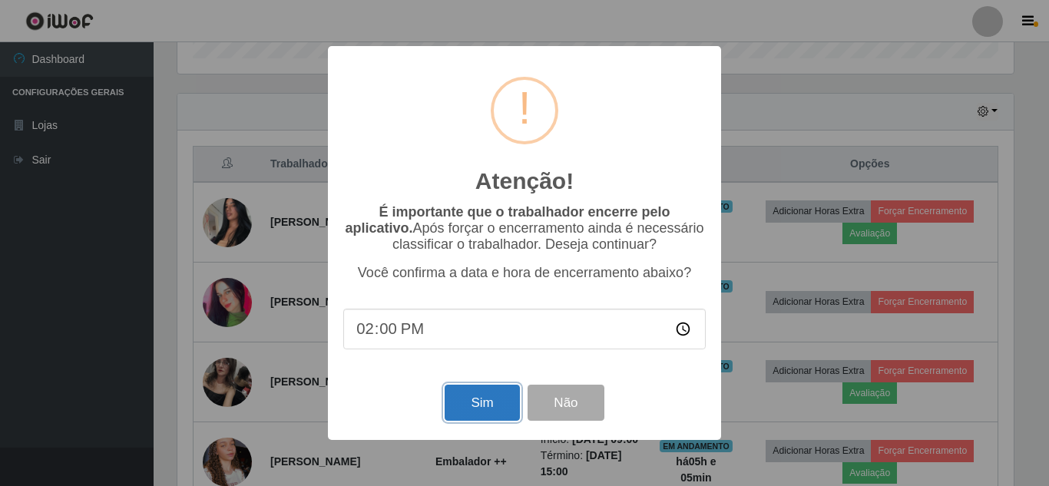
click at [480, 406] on button "Sim" at bounding box center [482, 403] width 75 height 36
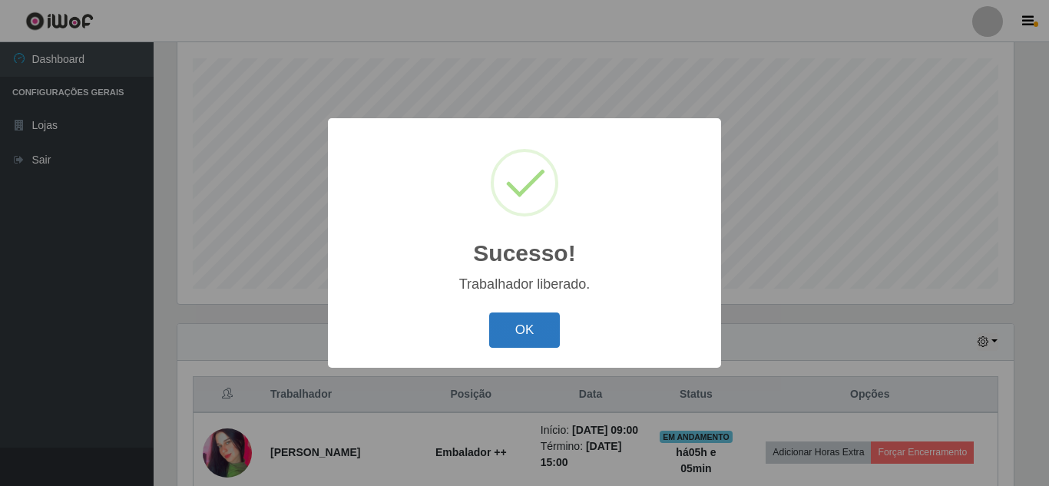
click at [518, 330] on button "OK" at bounding box center [524, 331] width 71 height 36
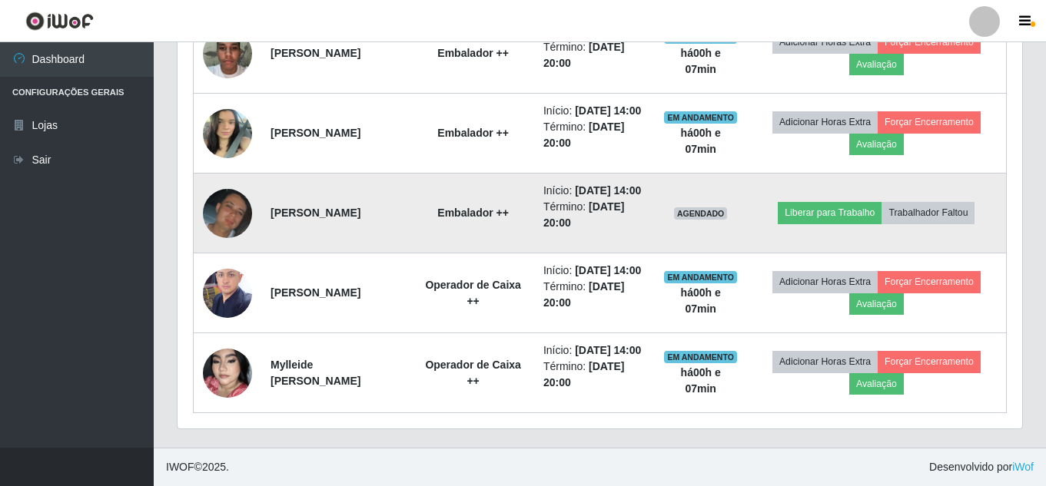
scroll to position [1317, 0]
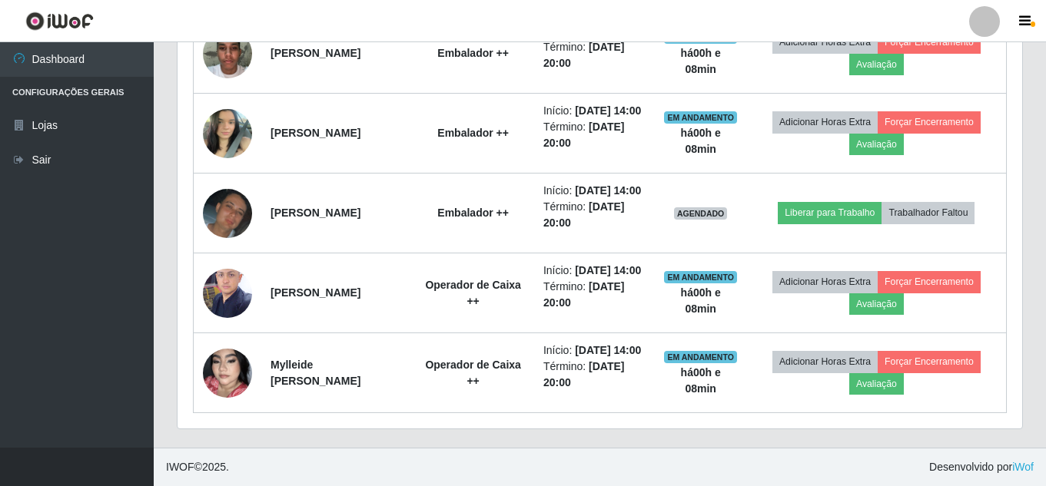
drag, startPoint x: 777, startPoint y: 221, endPoint x: 0, endPoint y: 522, distance: 833.1
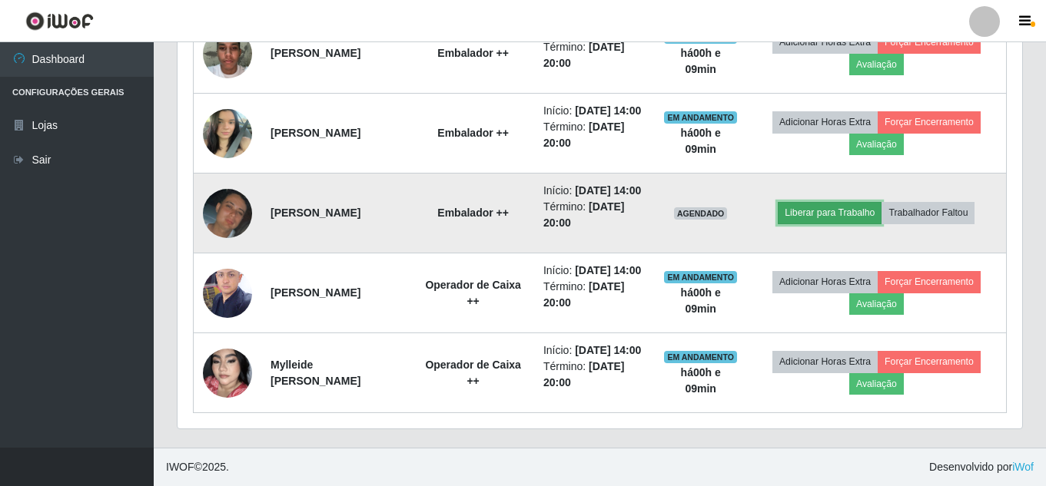
click at [856, 202] on button "Liberar para Trabalho" at bounding box center [830, 213] width 104 height 22
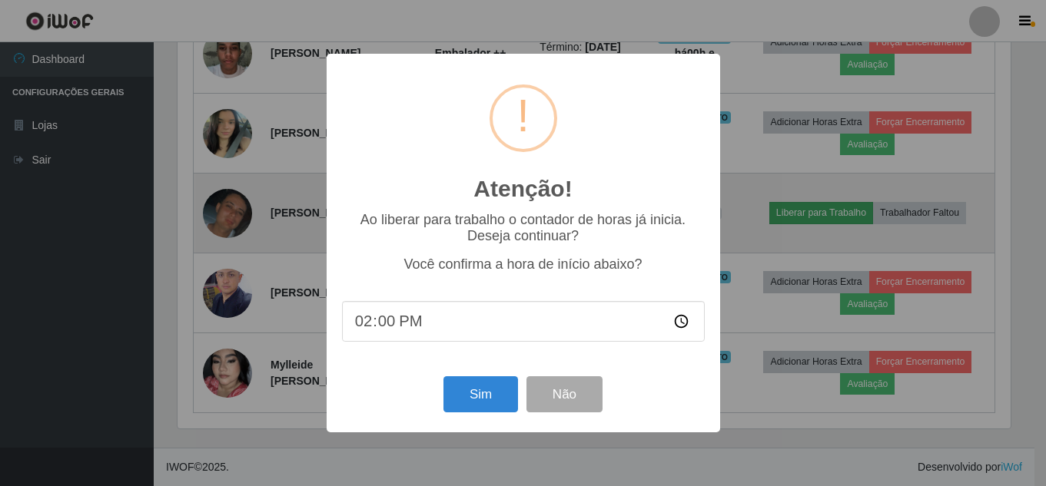
scroll to position [319, 837]
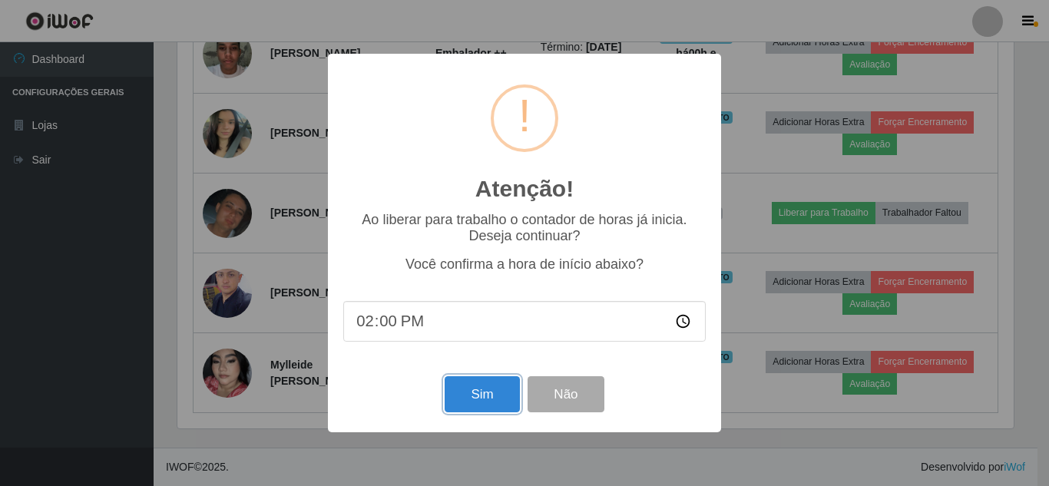
drag, startPoint x: 492, startPoint y: 395, endPoint x: 505, endPoint y: 379, distance: 20.8
click at [495, 390] on button "Sim" at bounding box center [482, 394] width 75 height 36
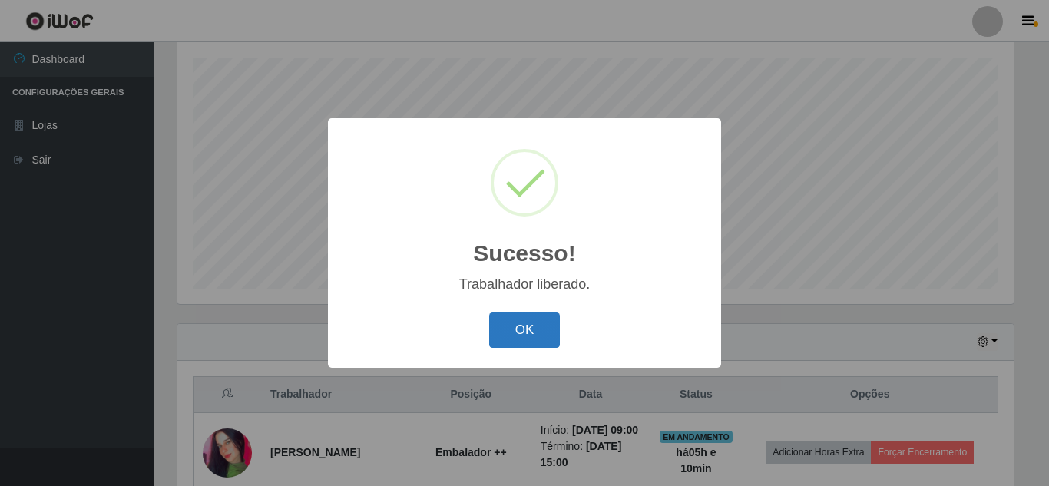
click at [535, 346] on button "OK" at bounding box center [524, 331] width 71 height 36
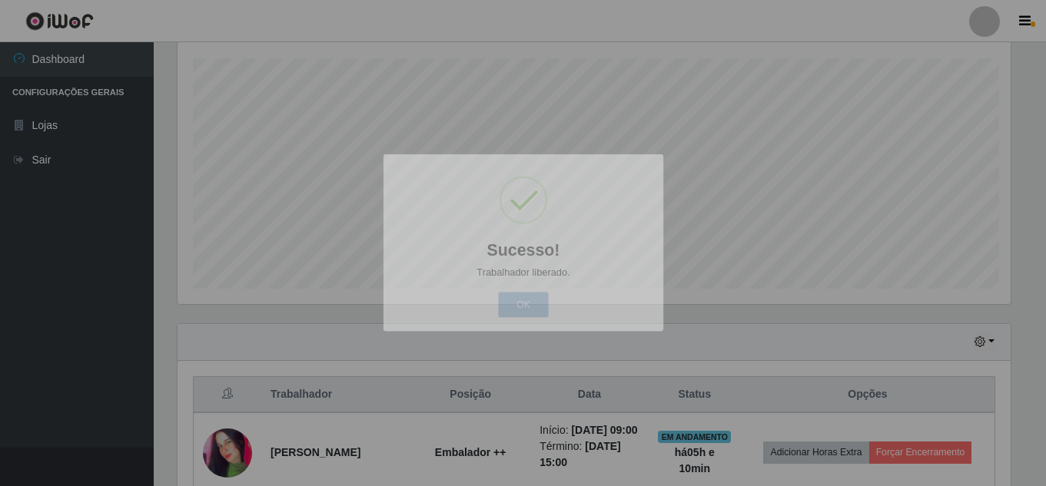
scroll to position [319, 844]
